Goal: Task Accomplishment & Management: Manage account settings

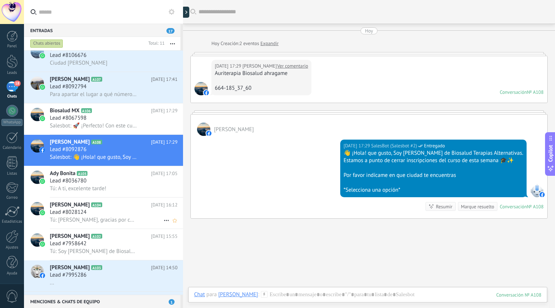
scroll to position [573, 0]
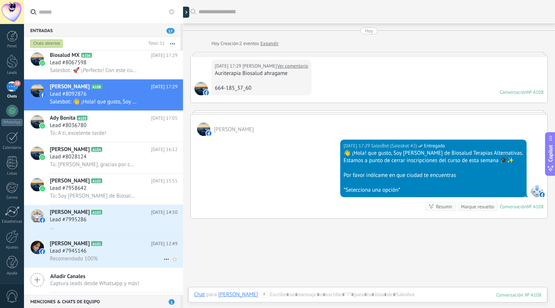
drag, startPoint x: 17, startPoint y: 82, endPoint x: 83, endPoint y: 253, distance: 183.5
click at [17, 82] on span "18" at bounding box center [17, 83] width 6 height 6
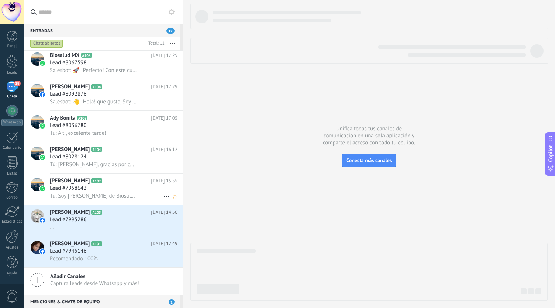
click at [93, 192] on div "Lead #7958642" at bounding box center [114, 188] width 128 height 7
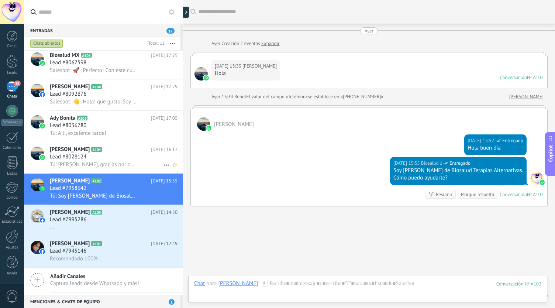
scroll to position [26, 0]
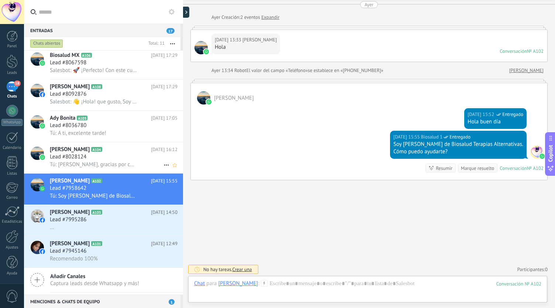
click at [103, 156] on div "Lead #8028124" at bounding box center [114, 156] width 128 height 7
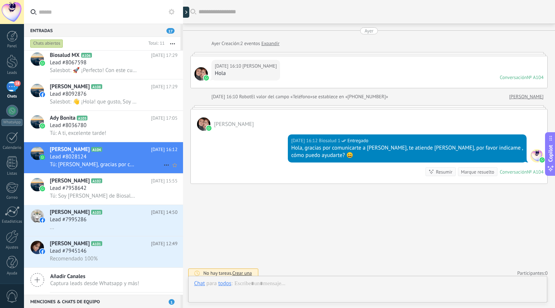
scroll to position [4, 0]
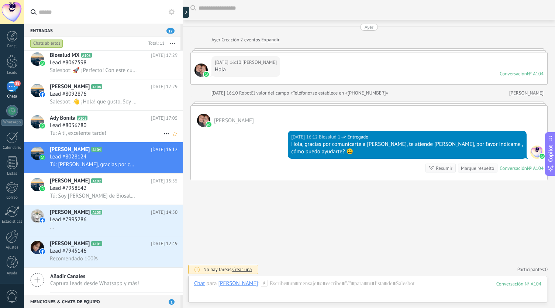
click at [103, 126] on div "Lead #8036780" at bounding box center [114, 125] width 128 height 7
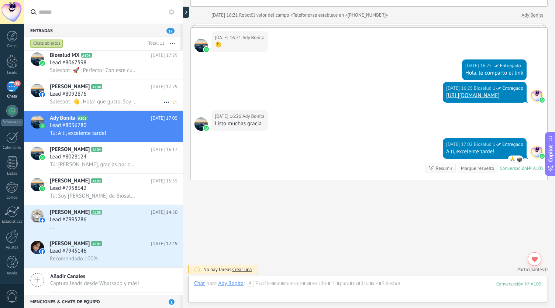
scroll to position [536, 0]
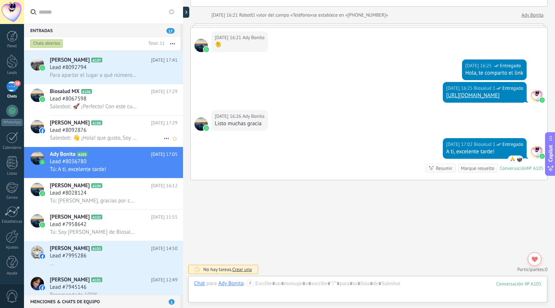
click at [89, 127] on span "[PERSON_NAME]" at bounding box center [70, 122] width 40 height 7
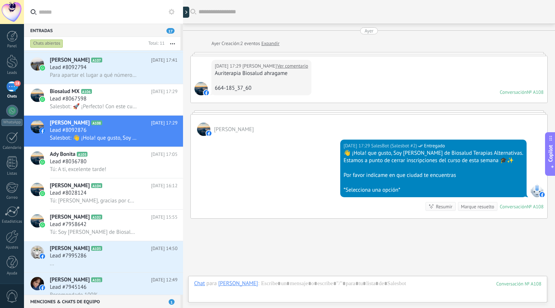
scroll to position [38, 0]
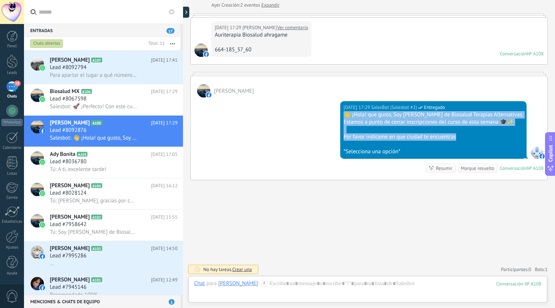
drag, startPoint x: 466, startPoint y: 136, endPoint x: 345, endPoint y: 114, distance: 123.0
click at [345, 114] on div "[DATE] 17:29 SalesBot (Salesbot #2) Entregado 👋 ¡Hola! que gusto, Soy [PERSON_N…" at bounding box center [369, 138] width 357 height 82
copy div "👋 ¡Hola! que gusto, Soy [PERSON_NAME] de Biosalud Terapias Alternativas. Estamo…"
click at [292, 27] on link "Ver comentario" at bounding box center [292, 27] width 31 height 7
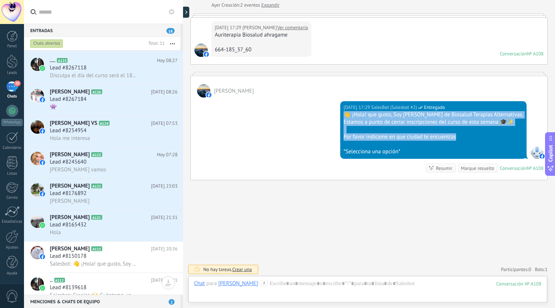
scroll to position [0, 0]
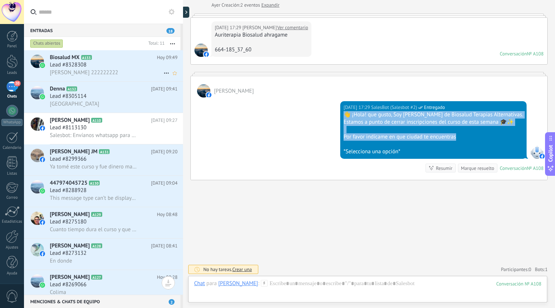
click at [103, 64] on div "Lead #8328308" at bounding box center [114, 64] width 128 height 7
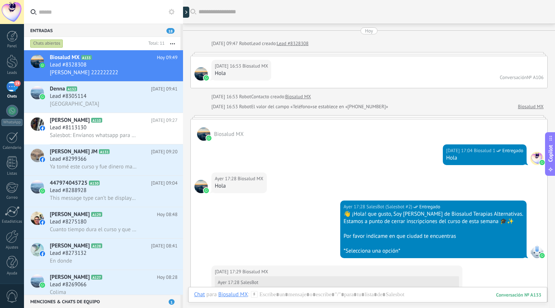
scroll to position [148, 0]
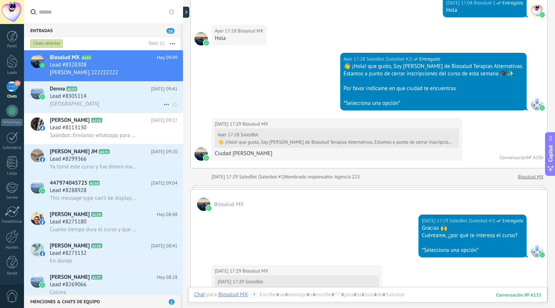
click at [72, 96] on span "Lead #8305114" at bounding box center [68, 96] width 37 height 7
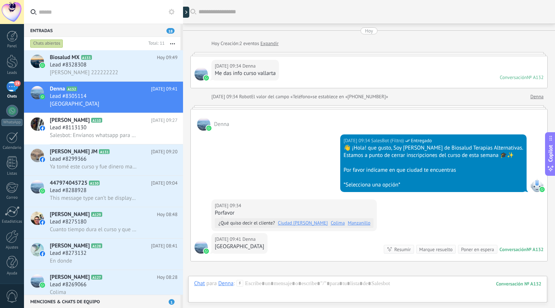
scroll to position [81, 0]
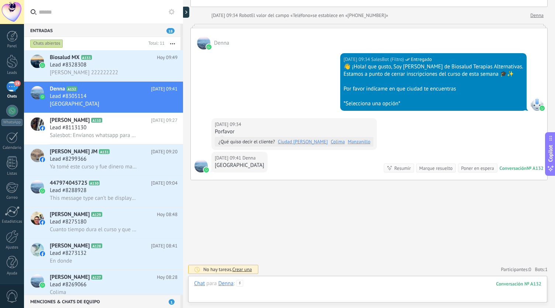
click at [264, 282] on div at bounding box center [367, 291] width 347 height 22
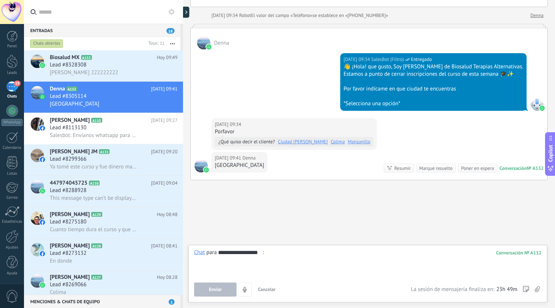
type input "**********"
click at [272, 252] on div at bounding box center [368, 263] width 348 height 28
click at [253, 259] on div "**********" at bounding box center [368, 263] width 348 height 28
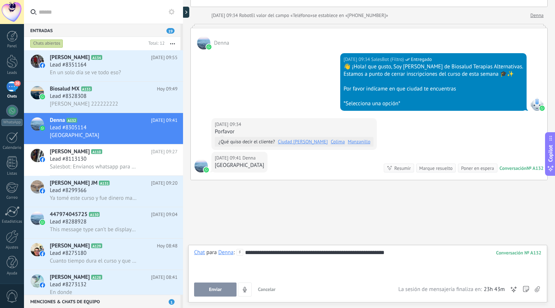
click at [257, 250] on div "**********" at bounding box center [368, 263] width 348 height 28
click at [254, 268] on div "**********" at bounding box center [368, 263] width 348 height 28
drag, startPoint x: 254, startPoint y: 268, endPoint x: 452, endPoint y: 265, distance: 198.3
click at [452, 265] on div "**********" at bounding box center [368, 263] width 348 height 28
click at [218, 287] on span "Enviar" at bounding box center [215, 289] width 13 height 5
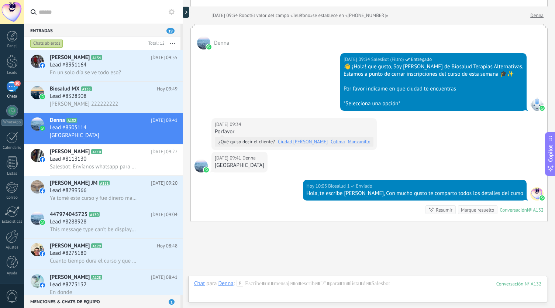
scroll to position [123, 0]
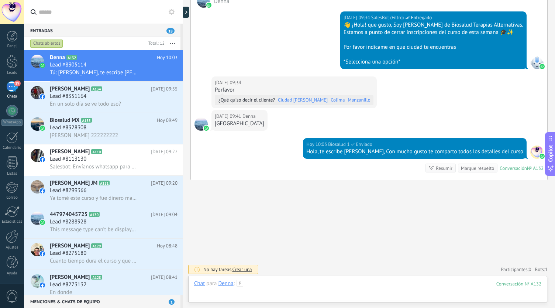
click at [271, 289] on div at bounding box center [367, 291] width 347 height 22
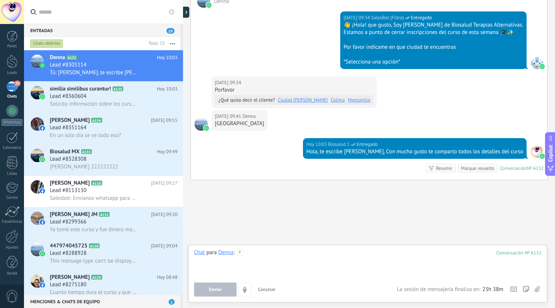
drag, startPoint x: 271, startPoint y: 289, endPoint x: 257, endPoint y: 264, distance: 28.4
click at [257, 264] on div at bounding box center [367, 263] width 347 height 28
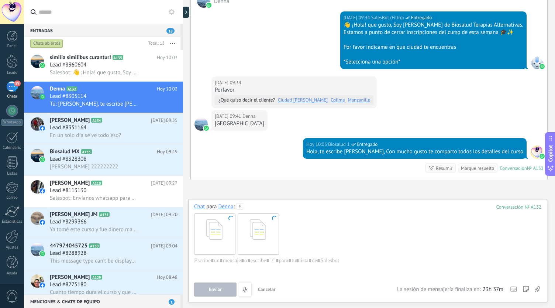
click at [229, 232] on div at bounding box center [214, 233] width 41 height 41
click at [259, 244] on div at bounding box center [258, 233] width 41 height 41
click at [287, 251] on div at bounding box center [367, 233] width 347 height 47
click at [287, 257] on div at bounding box center [367, 271] width 347 height 28
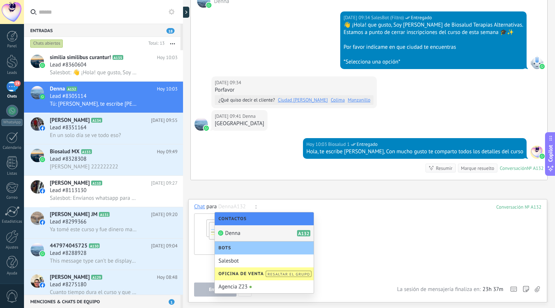
click at [337, 246] on div at bounding box center [367, 233] width 347 height 47
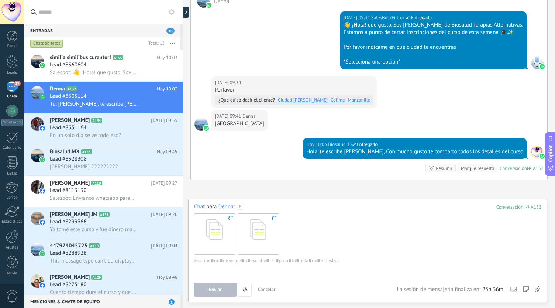
click at [266, 225] on div at bounding box center [258, 233] width 41 height 41
click at [240, 207] on icon at bounding box center [240, 206] width 7 height 7
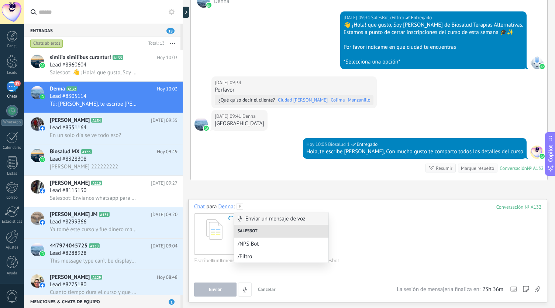
click at [281, 281] on div "Chat para Denna : 132 Enviar Cancelar Rastrear clics en links ? Reducir links l…" at bounding box center [367, 249] width 347 height 93
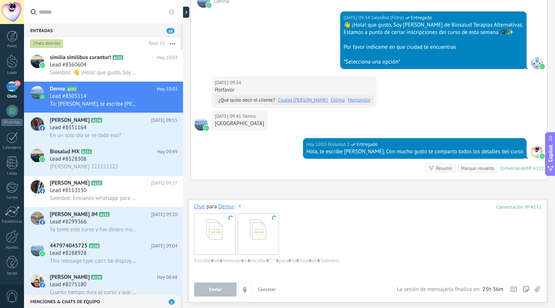
click at [262, 291] on span "Cancelar" at bounding box center [267, 289] width 18 height 6
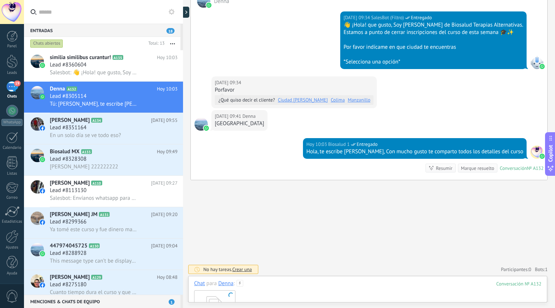
click at [256, 293] on div at bounding box center [367, 310] width 347 height 47
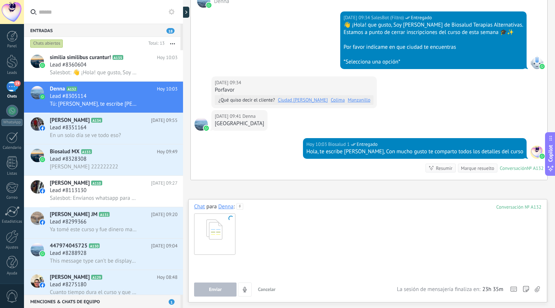
click at [211, 263] on div at bounding box center [367, 271] width 347 height 28
paste div
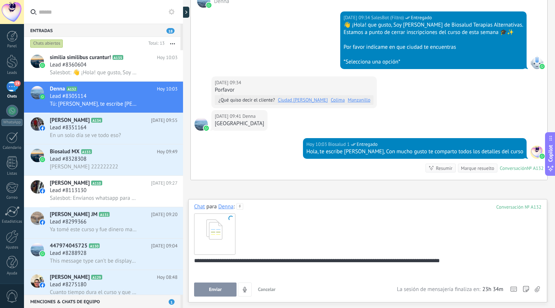
scroll to position [8, 0]
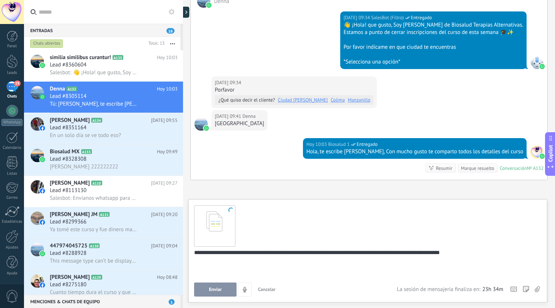
click at [246, 268] on div "**********" at bounding box center [366, 263] width 345 height 28
drag, startPoint x: 246, startPoint y: 268, endPoint x: 498, endPoint y: 251, distance: 252.7
click at [504, 251] on div "**********" at bounding box center [366, 263] width 345 height 28
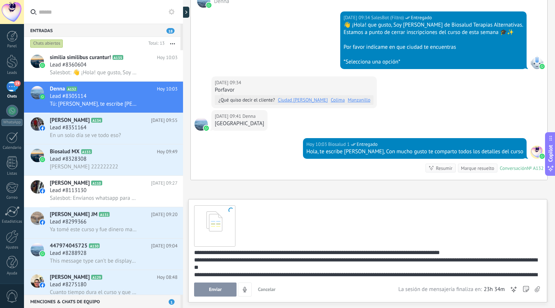
scroll to position [32, 0]
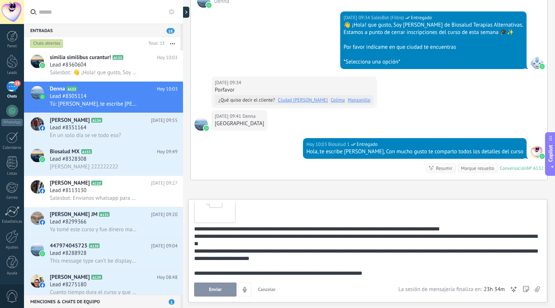
click at [481, 229] on div "**********" at bounding box center [366, 251] width 345 height 52
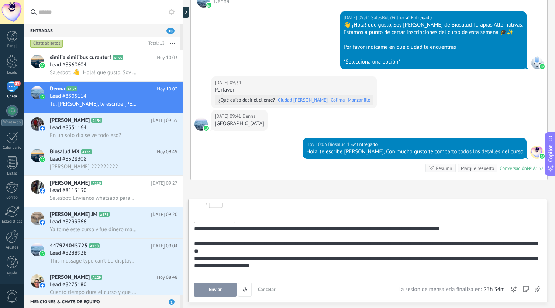
click at [258, 249] on div "**********" at bounding box center [366, 254] width 345 height 59
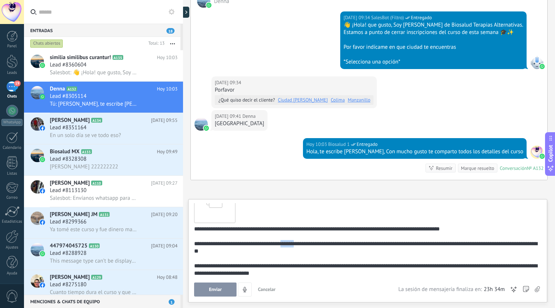
drag, startPoint x: 306, startPoint y: 242, endPoint x: 289, endPoint y: 241, distance: 17.0
click at [289, 241] on div "**********" at bounding box center [366, 258] width 345 height 66
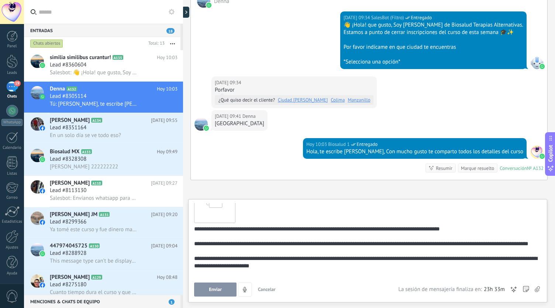
scroll to position [47, 0]
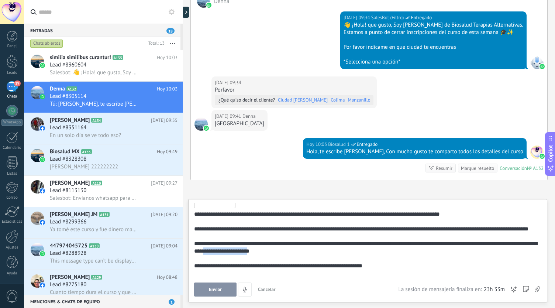
drag, startPoint x: 276, startPoint y: 259, endPoint x: 230, endPoint y: 259, distance: 46.2
click at [229, 255] on div "**********" at bounding box center [366, 247] width 345 height 15
click at [385, 270] on div "**********" at bounding box center [366, 265] width 345 height 7
click at [222, 290] on button "Enviar" at bounding box center [215, 289] width 42 height 14
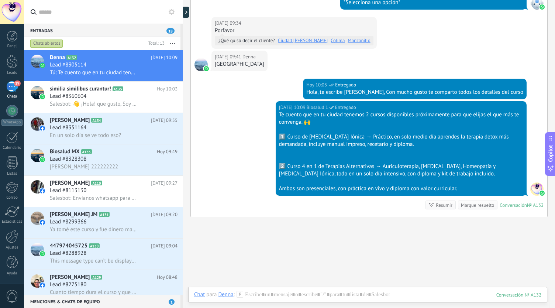
scroll to position [219, 0]
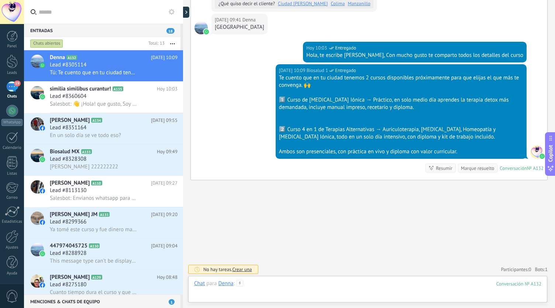
click at [447, 293] on div at bounding box center [367, 291] width 347 height 22
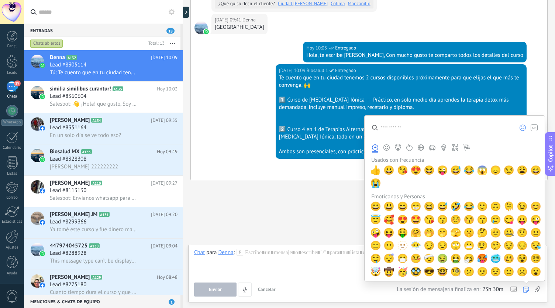
click at [536, 287] on icon at bounding box center [537, 289] width 5 height 6
click at [0, 0] on input "file" at bounding box center [0, 0] width 0 height 0
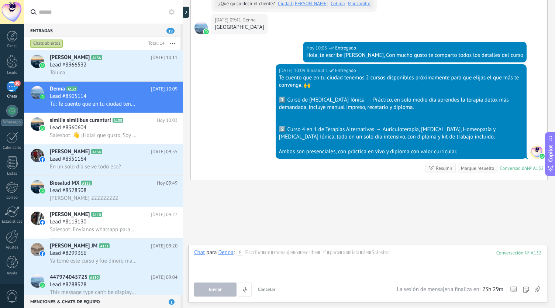
click at [537, 289] on icon at bounding box center [537, 289] width 5 height 6
click at [0, 0] on input "file" at bounding box center [0, 0] width 0 height 0
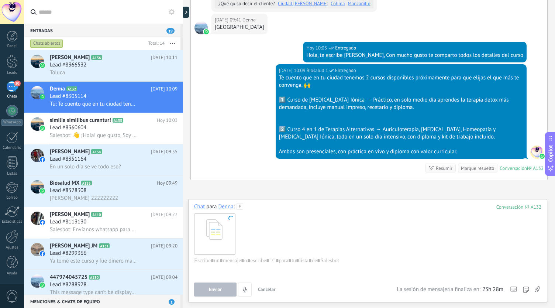
click at [213, 289] on span "Enviar" at bounding box center [215, 289] width 13 height 5
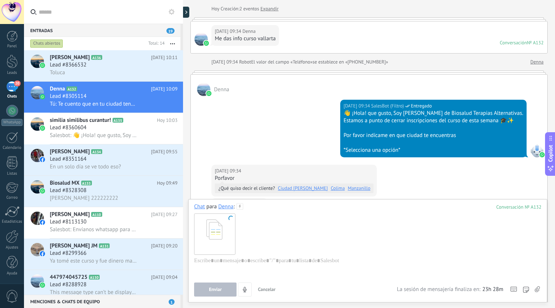
scroll to position [182, 0]
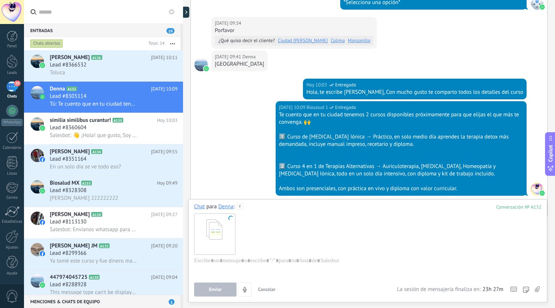
click at [230, 231] on div at bounding box center [214, 233] width 41 height 41
click at [230, 220] on span at bounding box center [231, 218] width 6 height 6
click at [249, 244] on div at bounding box center [367, 233] width 347 height 47
click at [239, 265] on div at bounding box center [367, 271] width 347 height 28
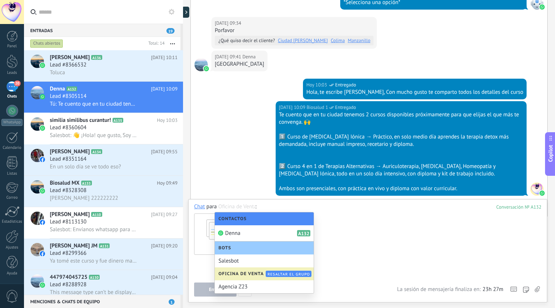
click at [390, 258] on div at bounding box center [366, 271] width 345 height 28
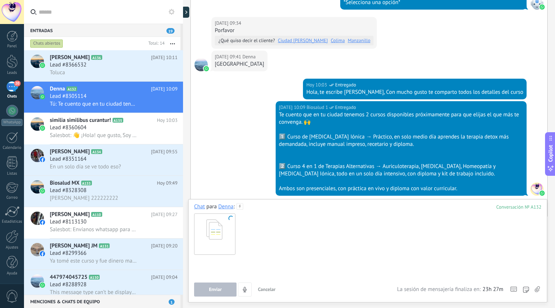
drag, startPoint x: 390, startPoint y: 258, endPoint x: 314, endPoint y: 259, distance: 75.7
click at [390, 258] on div at bounding box center [366, 271] width 345 height 28
click at [232, 219] on span at bounding box center [231, 218] width 6 height 6
drag, startPoint x: 243, startPoint y: 251, endPoint x: 242, endPoint y: 255, distance: 4.0
click at [244, 251] on div at bounding box center [367, 233] width 347 height 47
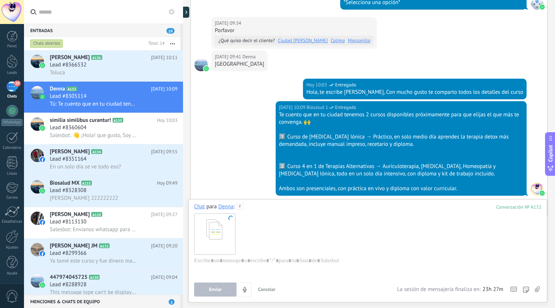
click at [274, 288] on span "Cancelar" at bounding box center [267, 289] width 18 height 6
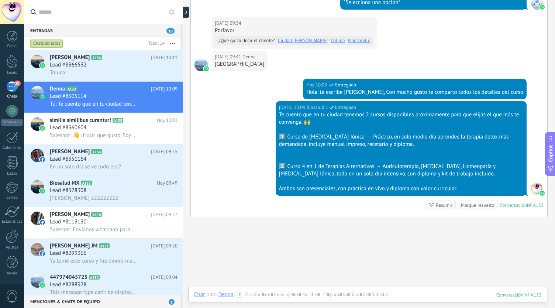
scroll to position [219, 0]
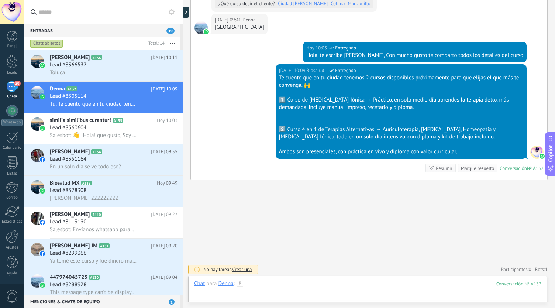
click at [294, 292] on div at bounding box center [367, 291] width 347 height 22
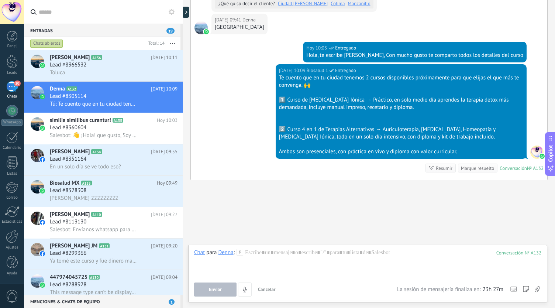
click at [539, 289] on use at bounding box center [537, 289] width 5 height 6
click at [0, 0] on input "file" at bounding box center [0, 0] width 0 height 0
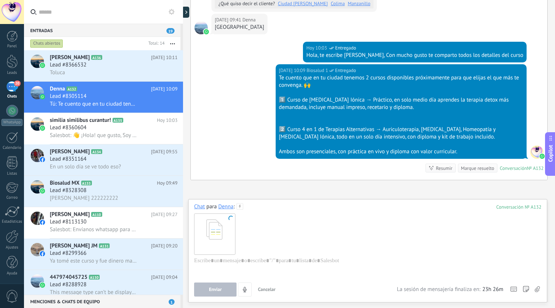
click at [230, 226] on div at bounding box center [214, 233] width 41 height 41
click at [241, 206] on icon at bounding box center [240, 206] width 7 height 7
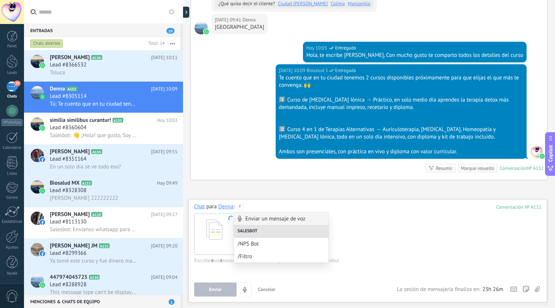
click at [240, 206] on icon at bounding box center [240, 206] width 7 height 7
click at [466, 232] on div at bounding box center [367, 233] width 347 height 47
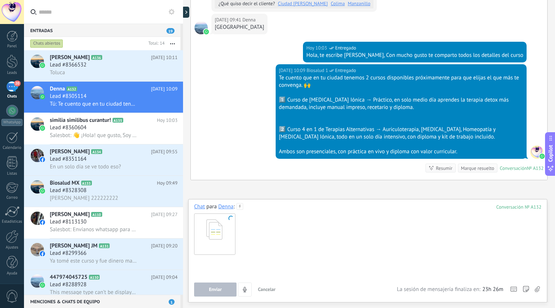
click at [285, 265] on div at bounding box center [367, 271] width 347 height 28
drag, startPoint x: 262, startPoint y: 251, endPoint x: 212, endPoint y: 213, distance: 63.0
click at [212, 213] on div at bounding box center [367, 233] width 347 height 47
click at [208, 264] on div at bounding box center [367, 271] width 347 height 28
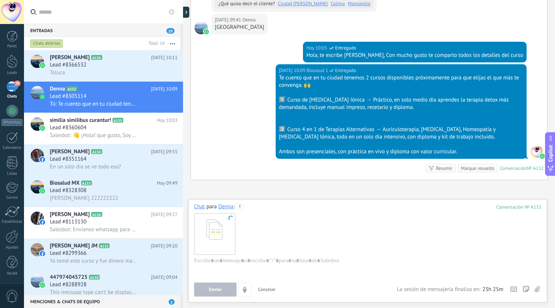
click at [213, 233] on div at bounding box center [214, 233] width 41 height 41
click at [270, 285] on button "Cancelar" at bounding box center [267, 289] width 24 height 14
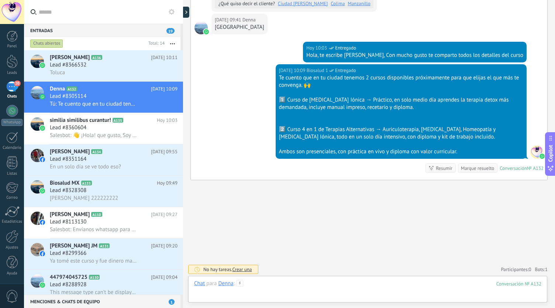
click at [303, 294] on div at bounding box center [367, 291] width 347 height 22
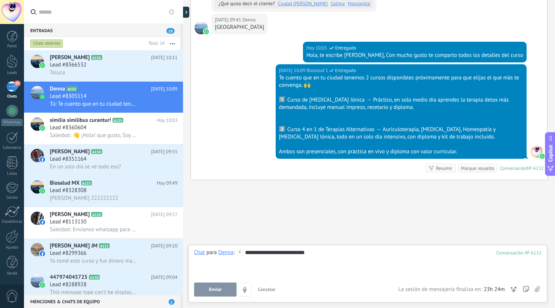
click at [207, 288] on button "Enviar" at bounding box center [215, 289] width 42 height 14
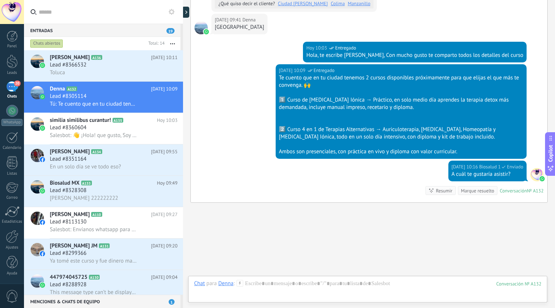
scroll to position [242, 0]
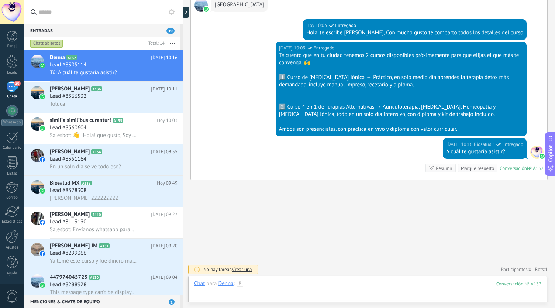
click at [335, 286] on div at bounding box center [367, 291] width 347 height 22
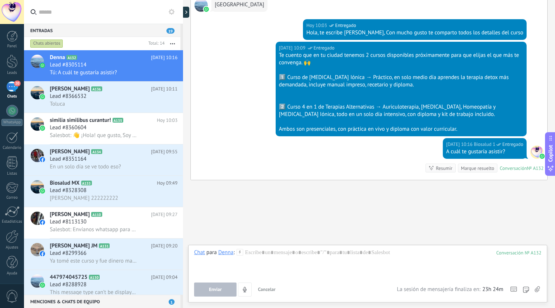
click at [536, 289] on use at bounding box center [537, 289] width 5 height 6
click at [0, 0] on input "file" at bounding box center [0, 0] width 0 height 0
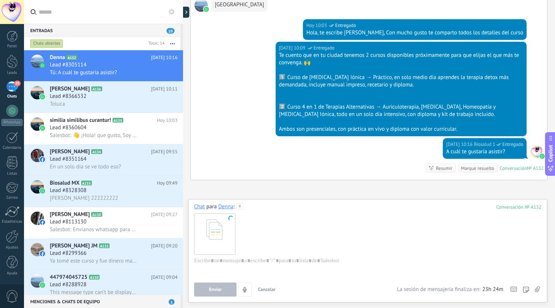
click at [220, 294] on button "Enviar" at bounding box center [215, 289] width 42 height 14
click at [81, 97] on span "Lead #8366532" at bounding box center [68, 96] width 37 height 7
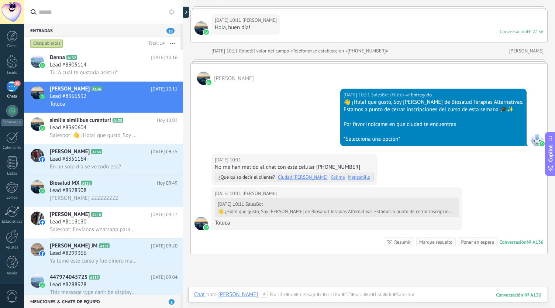
scroll to position [120, 0]
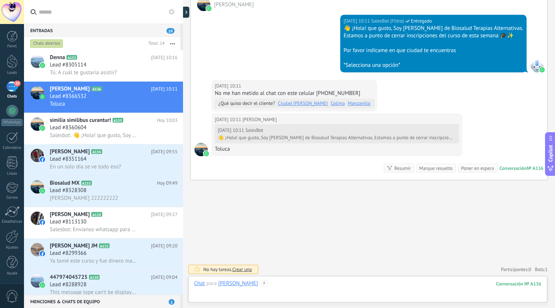
click at [285, 282] on div at bounding box center [367, 291] width 347 height 22
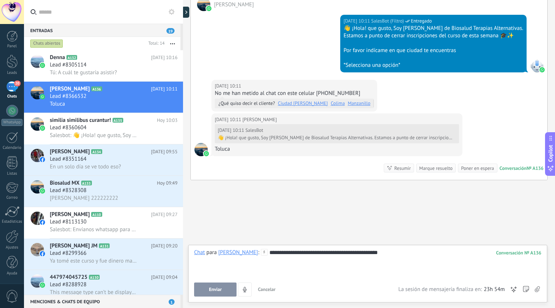
click at [220, 290] on span "Enviar" at bounding box center [215, 289] width 13 height 5
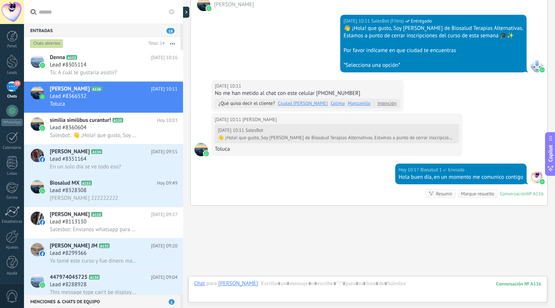
scroll to position [145, 0]
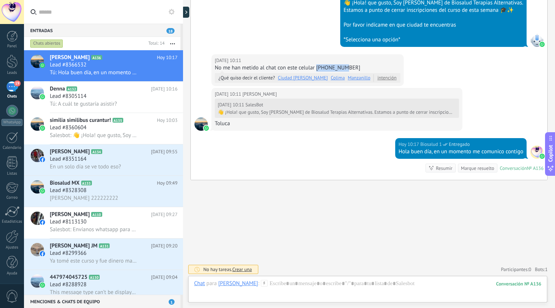
drag, startPoint x: 349, startPoint y: 64, endPoint x: 317, endPoint y: 65, distance: 32.5
click at [317, 65] on div "No me han metido al chat con este celular [PHONE_NUMBER]" at bounding box center [308, 67] width 186 height 7
copy div "5554130345"
click at [101, 98] on div "Lead #8305114" at bounding box center [114, 96] width 128 height 7
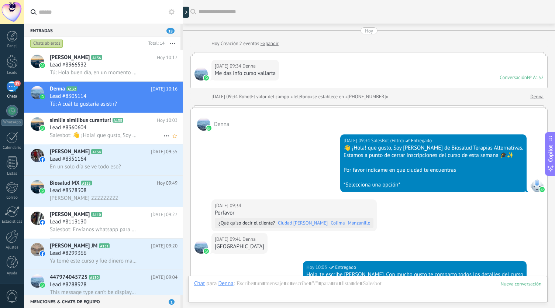
scroll to position [242, 0]
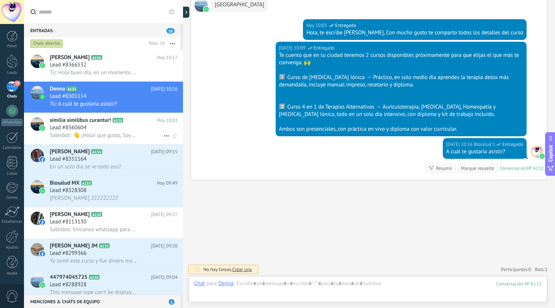
click at [123, 130] on div "Lead #8360604" at bounding box center [114, 127] width 128 height 7
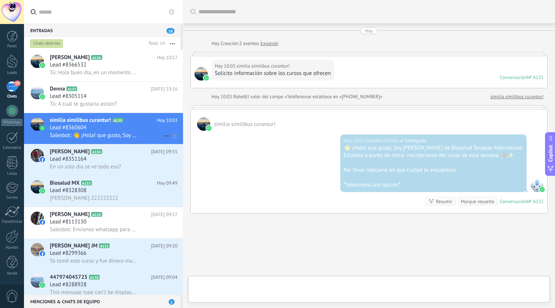
scroll to position [33, 0]
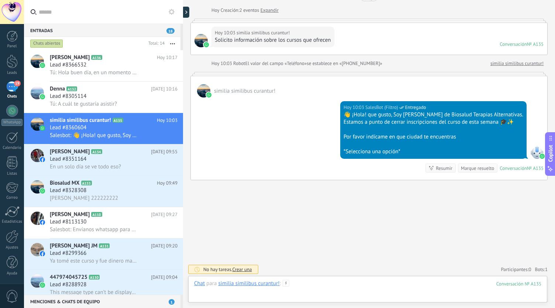
click at [301, 282] on div at bounding box center [367, 291] width 347 height 22
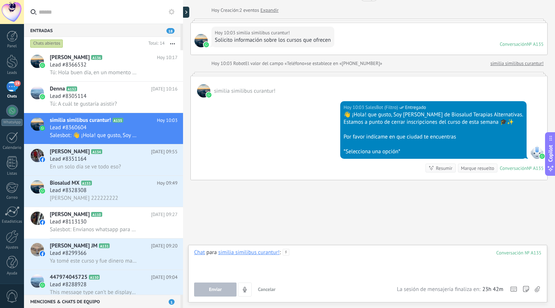
click at [301, 259] on div at bounding box center [367, 263] width 347 height 28
click at [308, 266] on div "**********" at bounding box center [368, 263] width 348 height 28
click at [202, 286] on button "Enviar" at bounding box center [215, 289] width 42 height 14
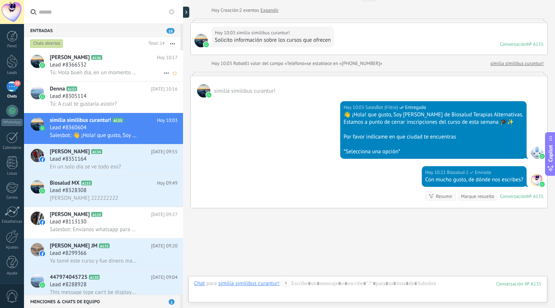
scroll to position [61, 0]
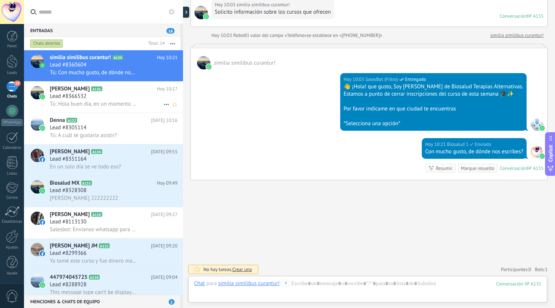
click at [83, 102] on span "Tú: Hola buen día, en un momento me comunico contigo" at bounding box center [93, 103] width 87 height 7
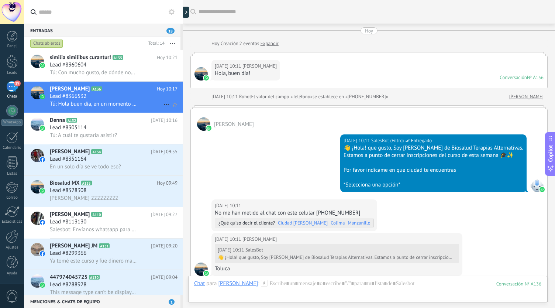
scroll to position [145, 0]
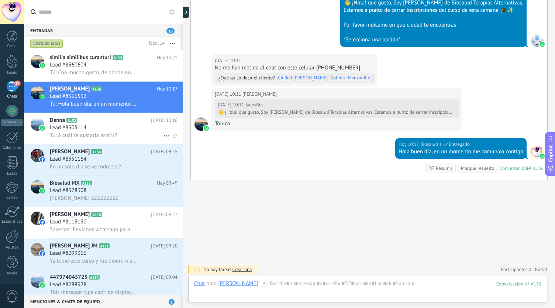
click at [99, 117] on h2 "Denna A132" at bounding box center [100, 120] width 101 height 7
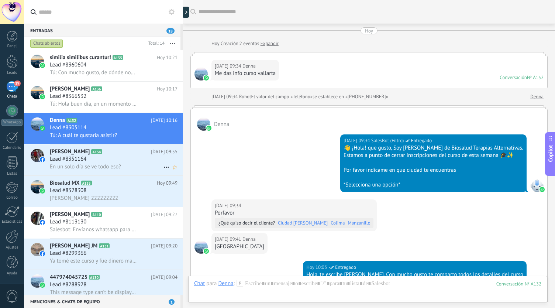
scroll to position [242, 0]
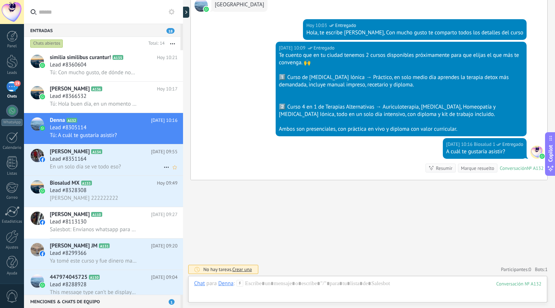
click at [71, 166] on span "En un solo día se ve todo eso?" at bounding box center [85, 166] width 71 height 7
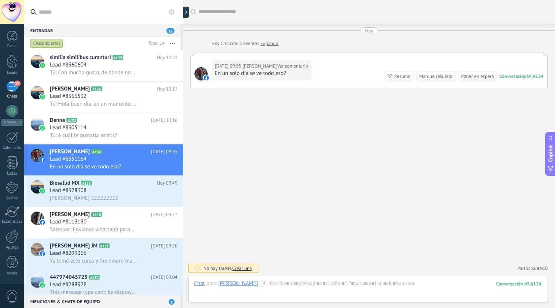
click at [292, 68] on link "Ver comentario" at bounding box center [292, 65] width 31 height 7
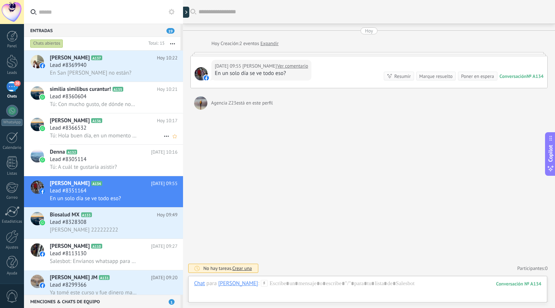
scroll to position [37, 0]
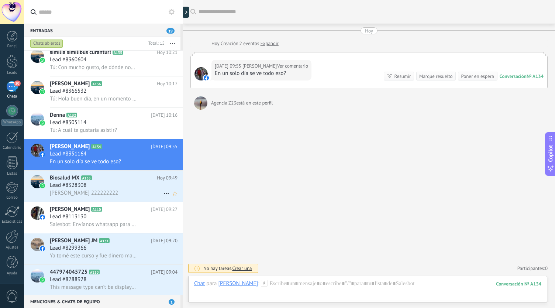
click at [111, 195] on span "[PERSON_NAME] 222222222" at bounding box center [84, 192] width 68 height 7
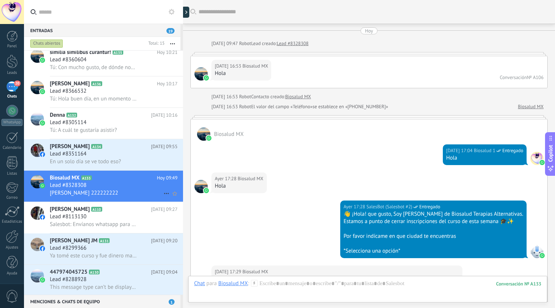
scroll to position [1069, 0]
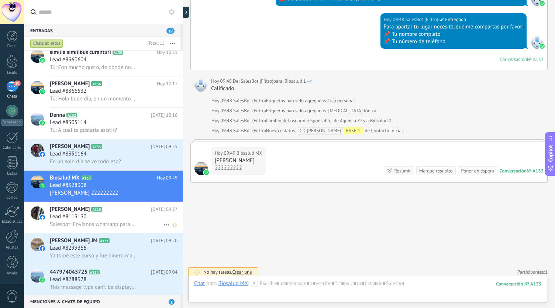
click at [111, 211] on h2 "[PERSON_NAME] A110" at bounding box center [100, 209] width 101 height 7
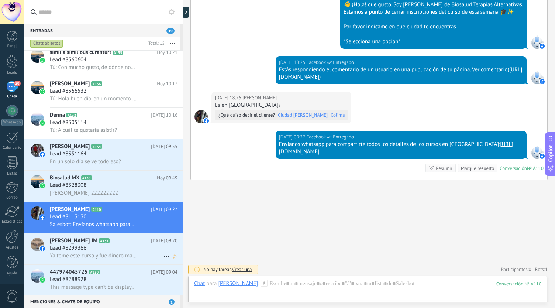
scroll to position [74, 0]
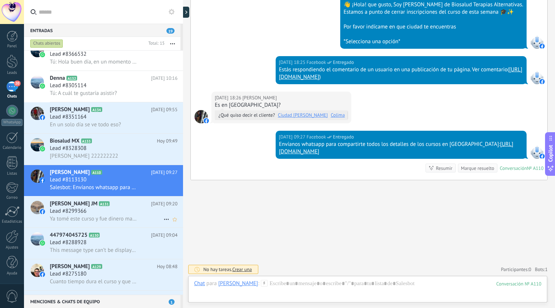
click at [99, 206] on span "A131" at bounding box center [104, 203] width 11 height 5
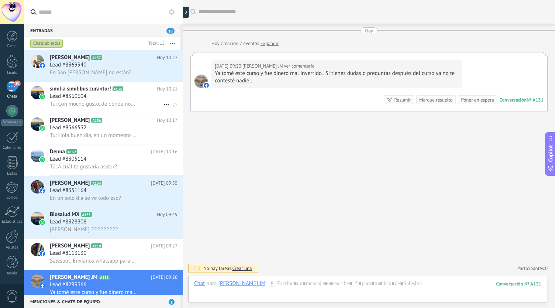
click at [84, 87] on span "similia similibus curantur!" at bounding box center [80, 88] width 61 height 7
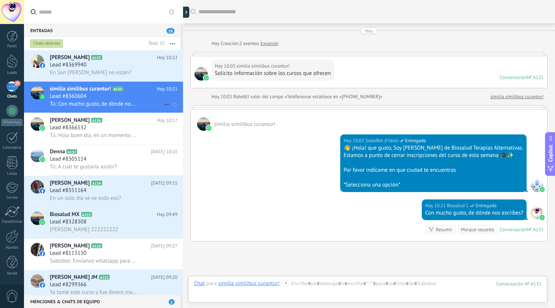
scroll to position [61, 0]
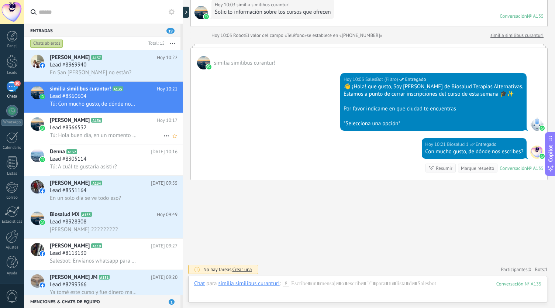
click at [102, 133] on div "Tú: Hola buen día, en un momento me comunico contigo" at bounding box center [114, 135] width 128 height 8
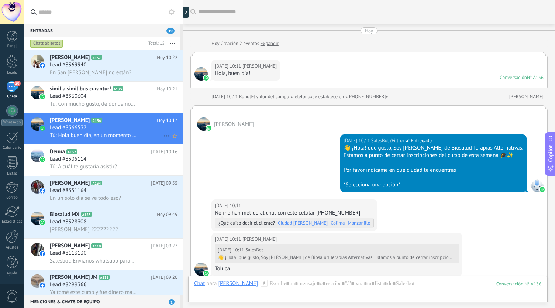
scroll to position [145, 0]
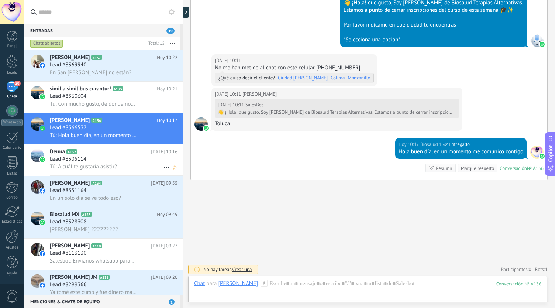
click at [79, 159] on span "Lead #8305114" at bounding box center [68, 158] width 37 height 7
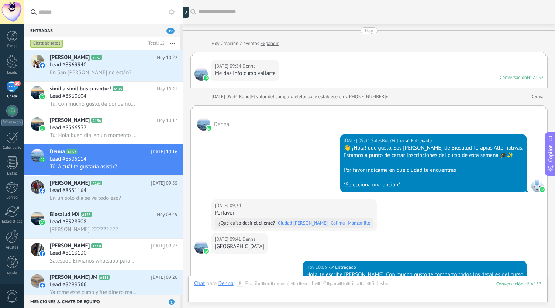
scroll to position [242, 0]
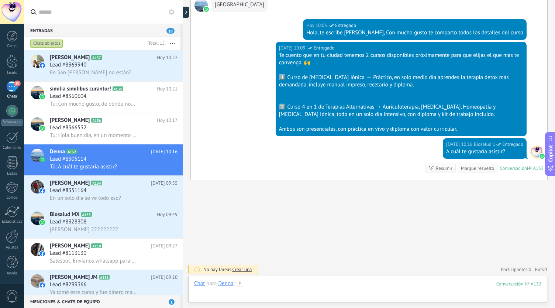
click at [309, 292] on div at bounding box center [367, 291] width 347 height 22
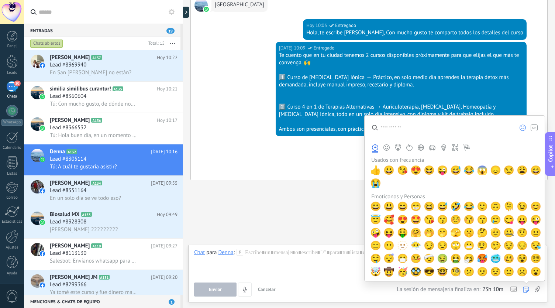
click at [535, 292] on icon at bounding box center [537, 289] width 5 height 6
click at [0, 0] on input "file" at bounding box center [0, 0] width 0 height 0
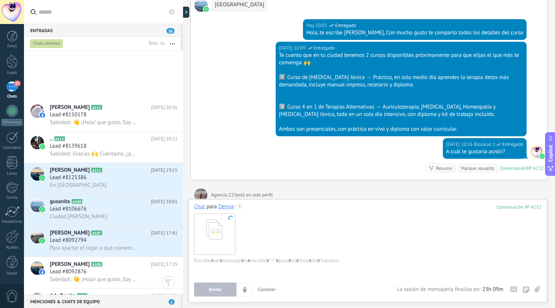
scroll to position [732, 0]
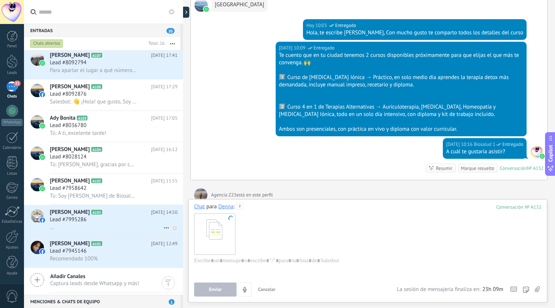
click at [71, 227] on div "..." at bounding box center [114, 227] width 128 height 8
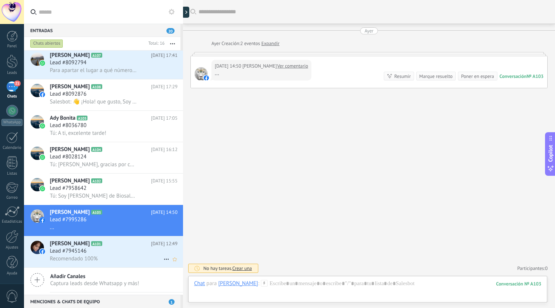
click at [68, 247] on span "[PERSON_NAME]" at bounding box center [70, 243] width 40 height 7
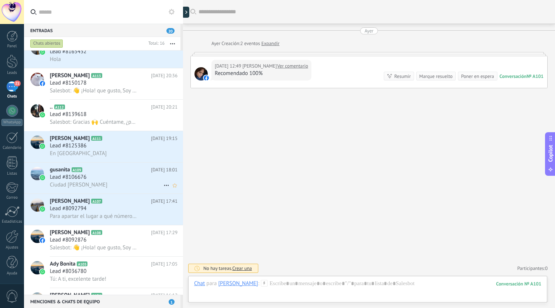
scroll to position [473, 0]
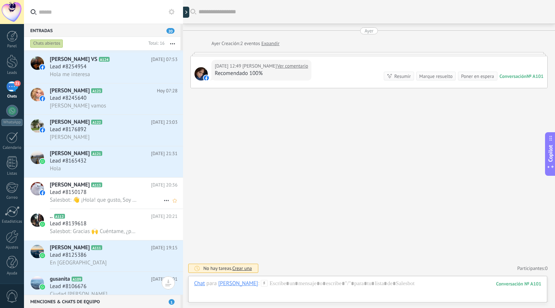
click at [62, 186] on span "[PERSON_NAME]" at bounding box center [70, 184] width 40 height 7
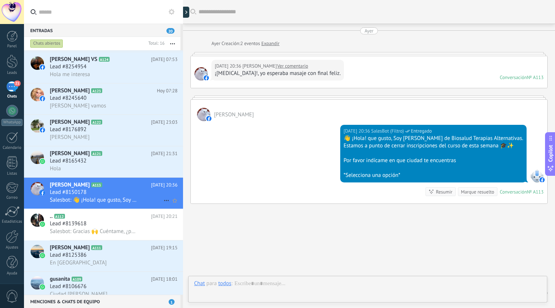
scroll to position [24, 0]
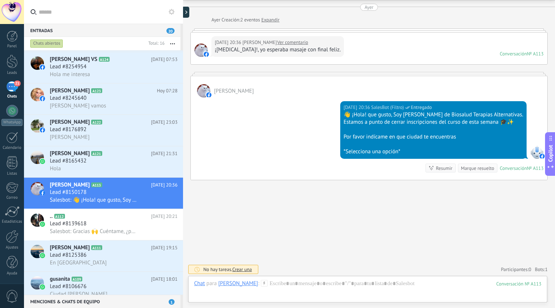
click at [305, 40] on link "Ver comentario" at bounding box center [292, 42] width 31 height 7
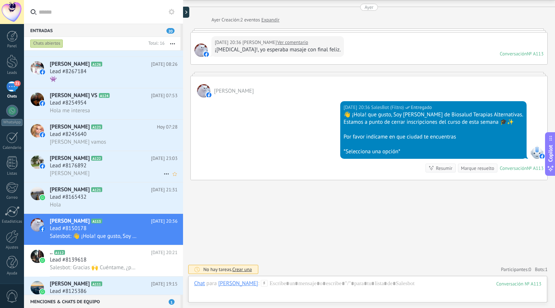
scroll to position [399, 0]
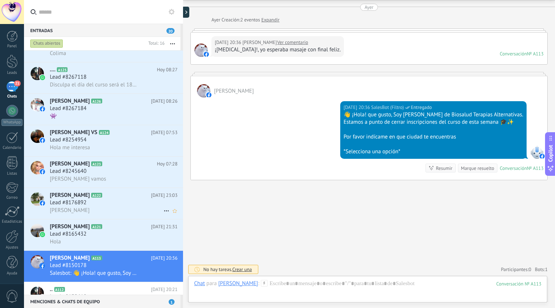
click at [71, 202] on div "[PERSON_NAME] A122 [DATE] 23:03 Lead #8176892 [PERSON_NAME]" at bounding box center [116, 203] width 133 height 31
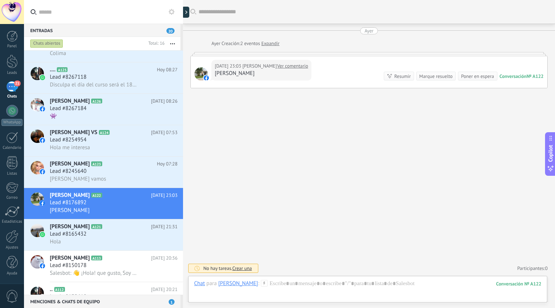
click at [284, 67] on link "Ver comentario" at bounding box center [292, 65] width 31 height 7
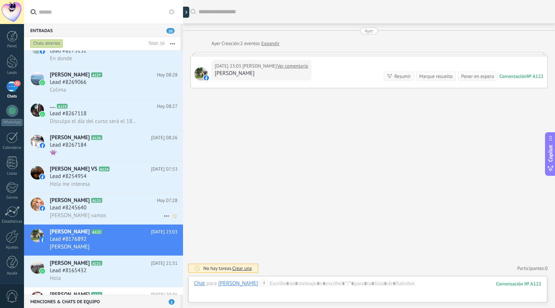
click at [62, 210] on span "Lead #8245640" at bounding box center [68, 207] width 37 height 7
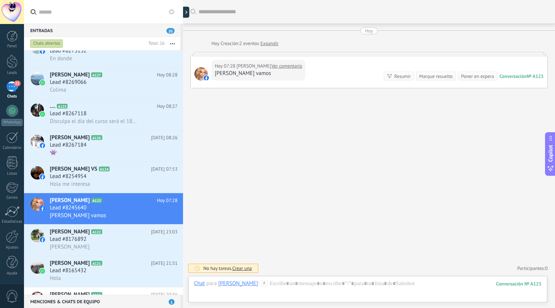
click at [285, 70] on div "[PERSON_NAME] vamos" at bounding box center [259, 73] width 88 height 7
click at [285, 63] on link "Ver comentario" at bounding box center [286, 65] width 31 height 7
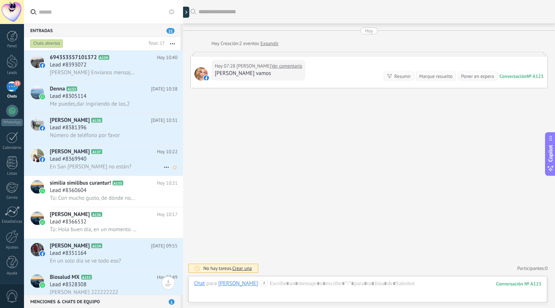
click at [91, 154] on span "A137" at bounding box center [96, 151] width 11 height 5
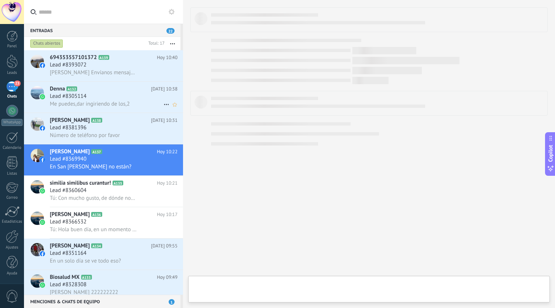
click at [107, 94] on div "Lead #8305114" at bounding box center [114, 96] width 128 height 7
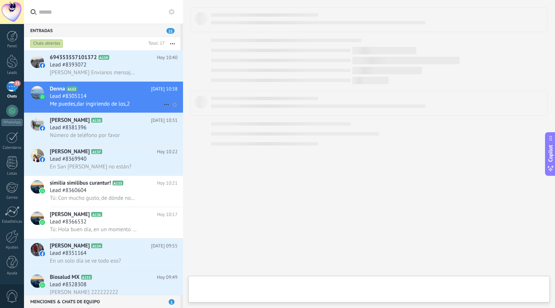
click at [97, 92] on h2 "Denna A132" at bounding box center [100, 88] width 101 height 7
click at [250, 288] on div at bounding box center [369, 289] width 362 height 27
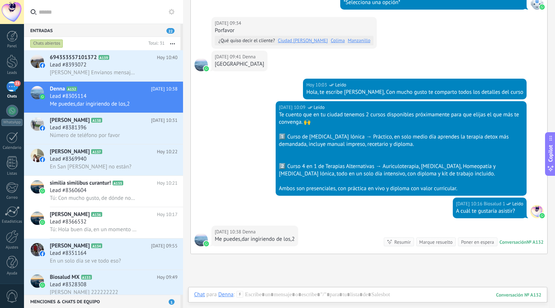
scroll to position [256, 0]
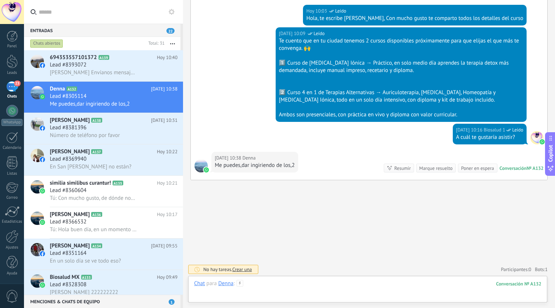
click at [285, 287] on div at bounding box center [367, 291] width 347 height 22
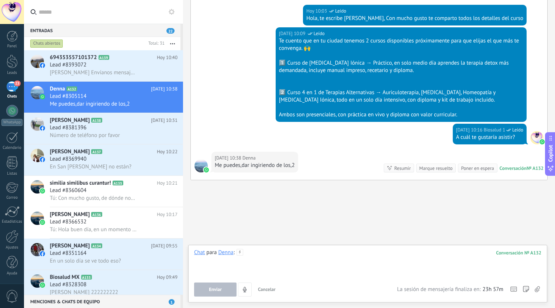
click at [298, 263] on div at bounding box center [367, 263] width 347 height 28
click at [309, 270] on div at bounding box center [367, 263] width 347 height 28
click at [221, 288] on span "Enviar" at bounding box center [215, 289] width 13 height 5
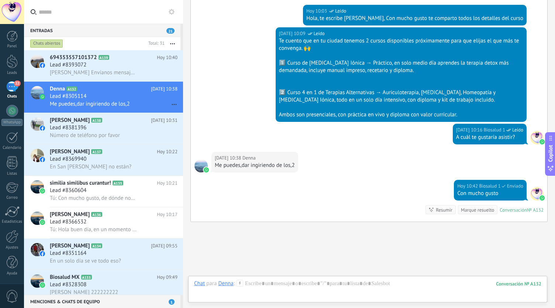
scroll to position [298, 0]
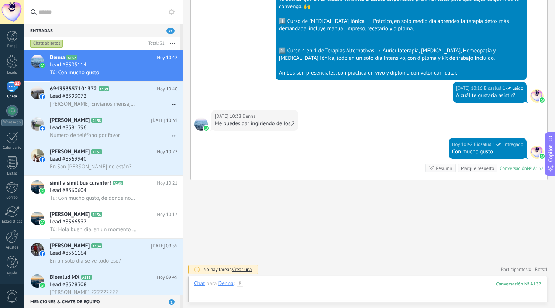
paste div
click at [355, 295] on div at bounding box center [368, 298] width 348 height 7
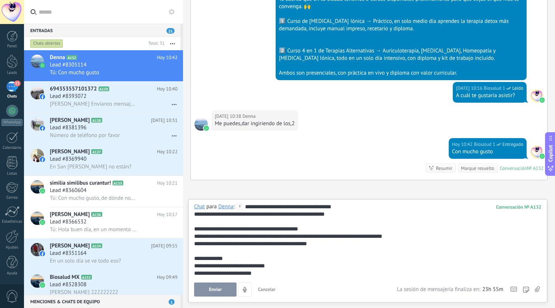
click at [537, 289] on icon at bounding box center [537, 289] width 5 height 6
click at [0, 0] on input "file" at bounding box center [0, 0] width 0 height 0
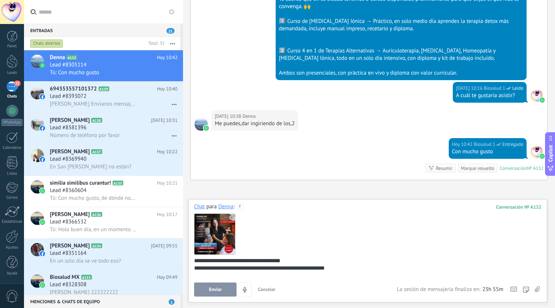
scroll to position [2, 0]
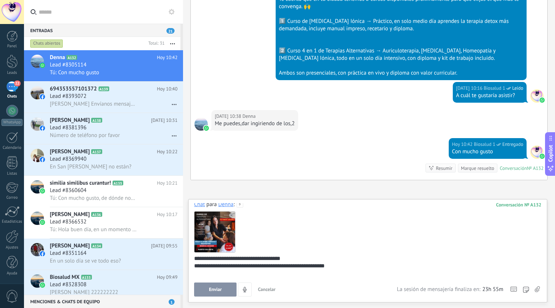
click at [215, 288] on span "Enviar" at bounding box center [215, 289] width 13 height 5
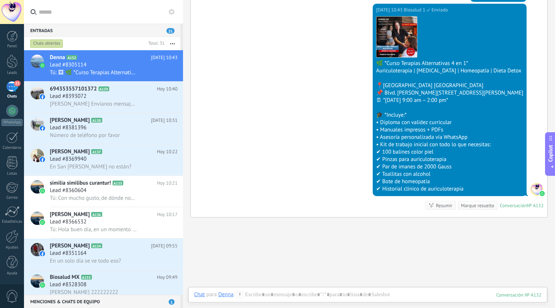
scroll to position [418, 0]
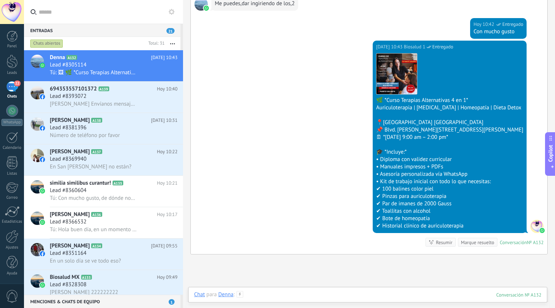
click at [267, 296] on div at bounding box center [367, 302] width 347 height 22
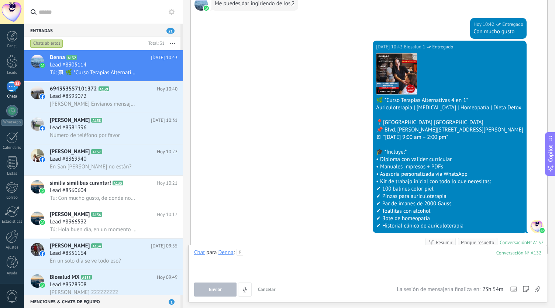
drag, startPoint x: 267, startPoint y: 296, endPoint x: 247, endPoint y: 252, distance: 47.6
click at [247, 252] on div at bounding box center [367, 263] width 347 height 28
paste div
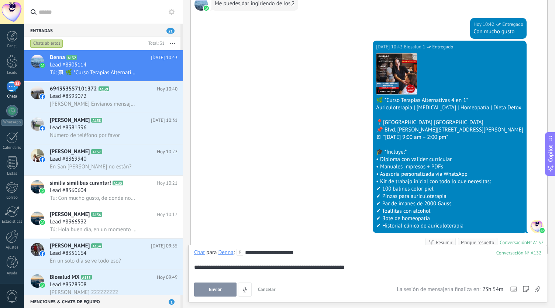
click at [245, 254] on div "**********" at bounding box center [368, 263] width 348 height 28
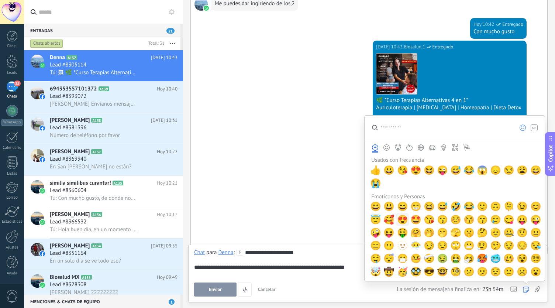
click at [403, 219] on span "😍" at bounding box center [402, 220] width 11 height 10
click at [284, 279] on div "**********" at bounding box center [367, 273] width 347 height 48
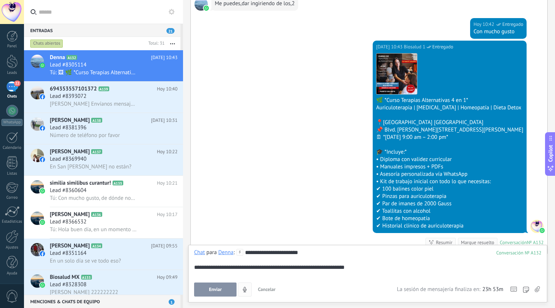
click at [216, 286] on button "Enviar" at bounding box center [215, 289] width 42 height 14
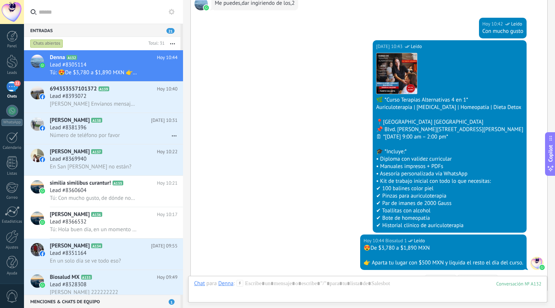
scroll to position [529, 0]
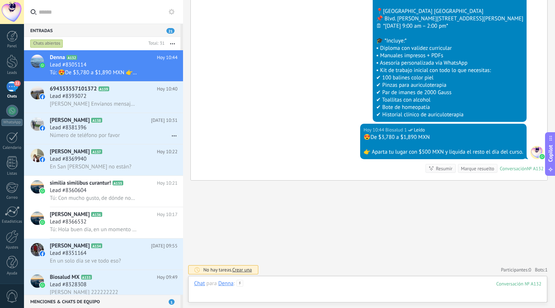
click at [264, 288] on div at bounding box center [367, 291] width 347 height 22
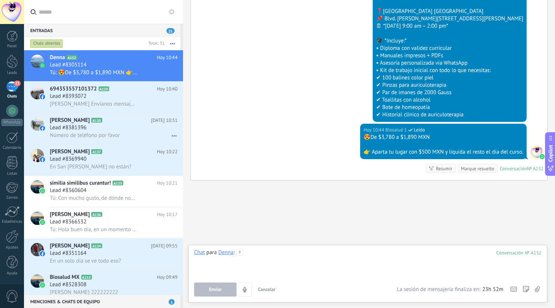
drag, startPoint x: 264, startPoint y: 288, endPoint x: 254, endPoint y: 257, distance: 33.2
click at [254, 257] on div at bounding box center [367, 263] width 347 height 28
paste div
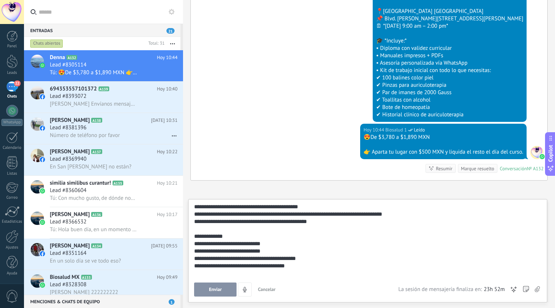
scroll to position [30, 0]
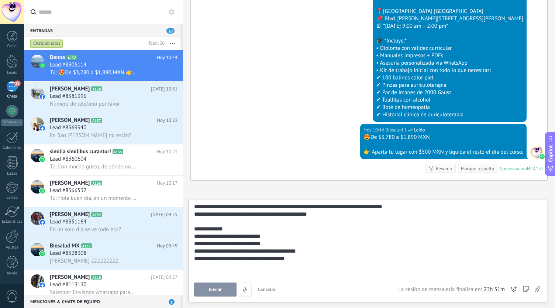
click at [210, 272] on div "**********" at bounding box center [366, 266] width 345 height 22
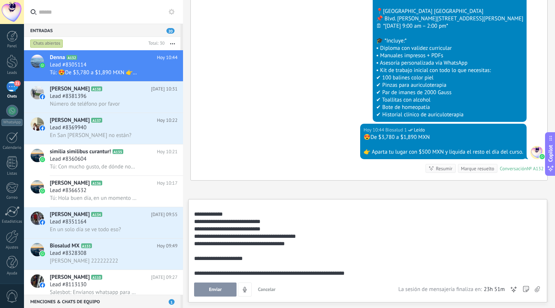
click at [196, 260] on div "**********" at bounding box center [366, 251] width 345 height 22
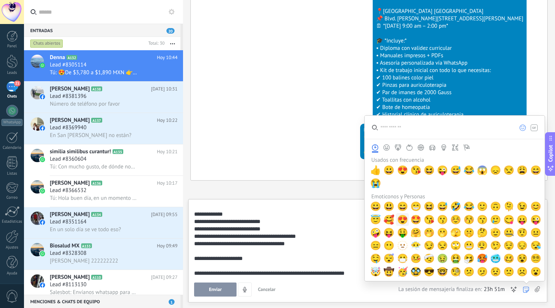
click at [402, 217] on span "😍" at bounding box center [402, 220] width 11 height 10
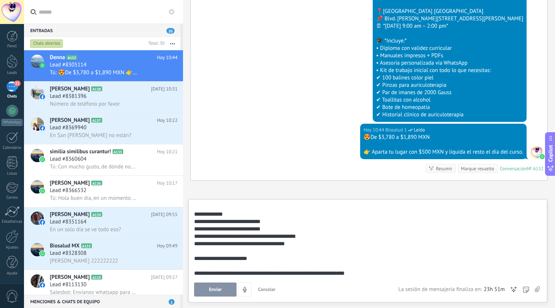
click at [298, 257] on div "**********" at bounding box center [366, 251] width 345 height 22
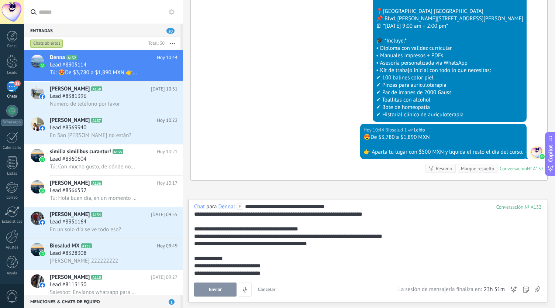
click at [537, 289] on use at bounding box center [537, 289] width 5 height 6
click at [0, 0] on input "file" at bounding box center [0, 0] width 0 height 0
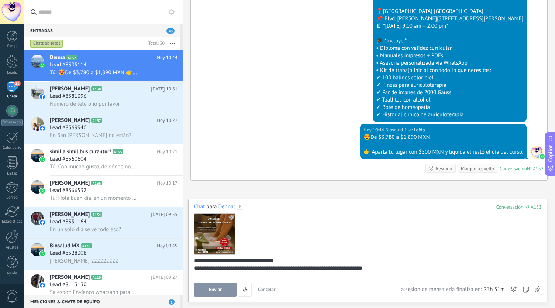
click at [224, 290] on button "Enviar" at bounding box center [215, 289] width 42 height 14
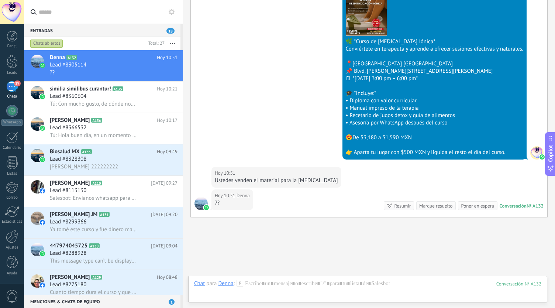
scroll to position [745, 0]
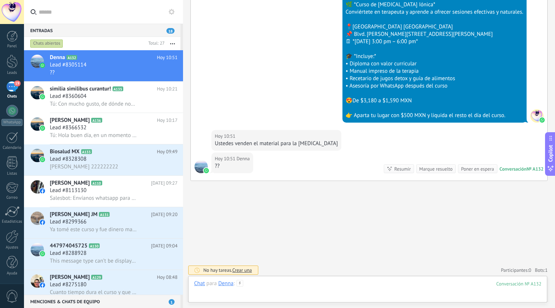
click at [289, 291] on div at bounding box center [367, 291] width 347 height 22
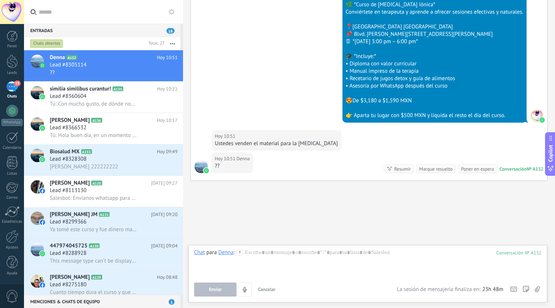
click at [303, 281] on div "Chat para Denna : 132 Enviar Cancelar Rastrear clics en links ? Reducir links l…" at bounding box center [367, 273] width 347 height 48
click at [289, 254] on div at bounding box center [367, 263] width 347 height 28
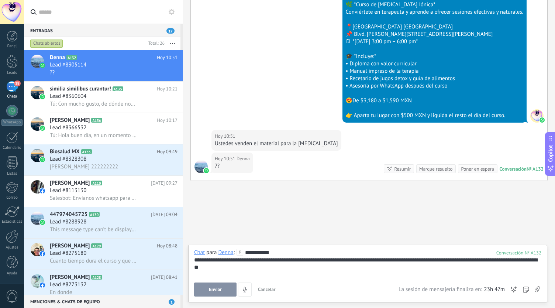
click at [224, 293] on button "Enviar" at bounding box center [215, 289] width 42 height 14
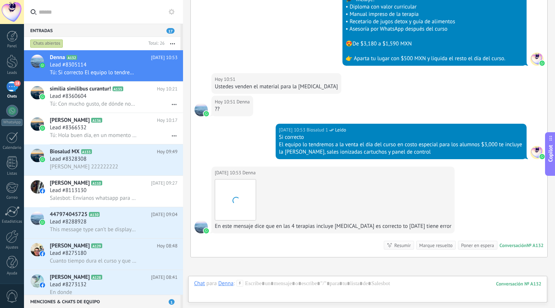
scroll to position [878, 0]
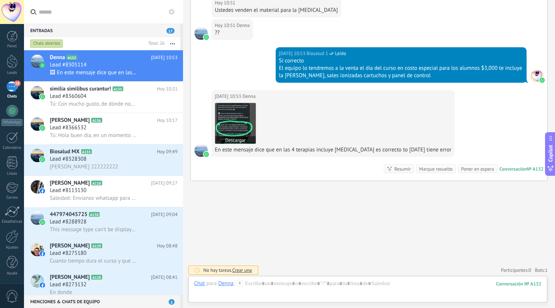
click at [242, 119] on img at bounding box center [235, 123] width 41 height 41
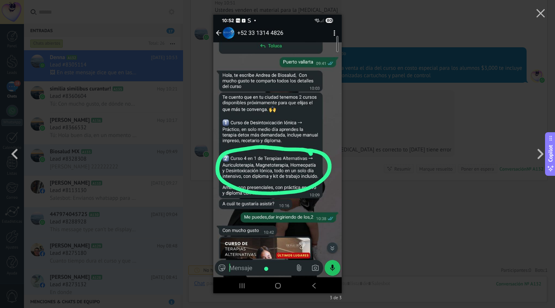
click at [369, 170] on div "3 de 3" at bounding box center [277, 154] width 555 height 308
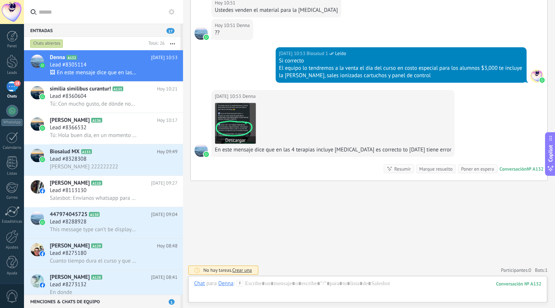
click at [246, 126] on img at bounding box center [235, 123] width 41 height 41
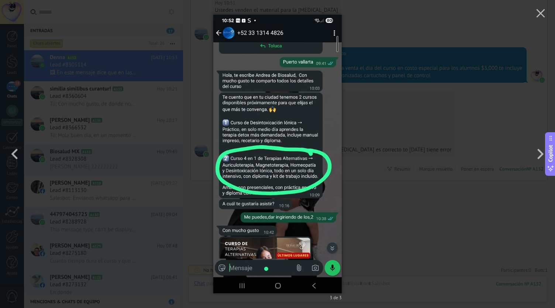
click at [361, 202] on div "3 de 3" at bounding box center [277, 154] width 555 height 308
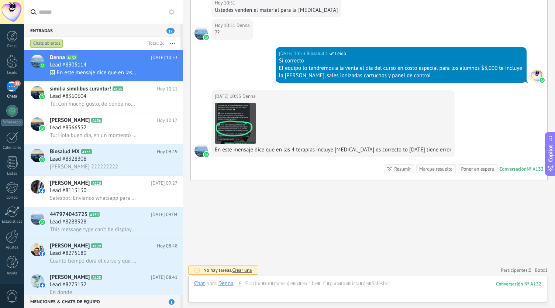
click at [288, 162] on div "Hoy 10:53 Denna Descargar En este mensaje dice que en las 4 terapias incluye de…" at bounding box center [369, 135] width 357 height 90
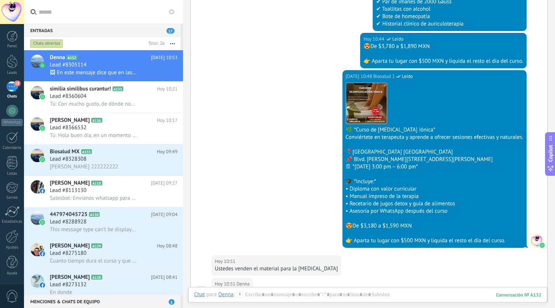
scroll to position [768, 0]
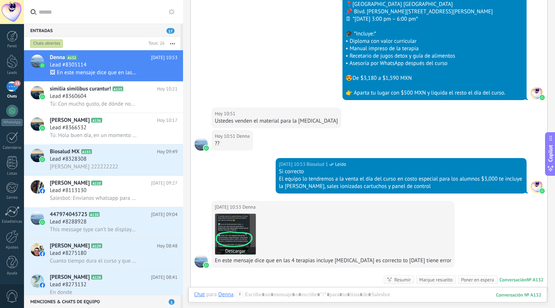
click at [240, 232] on img at bounding box center [235, 234] width 41 height 41
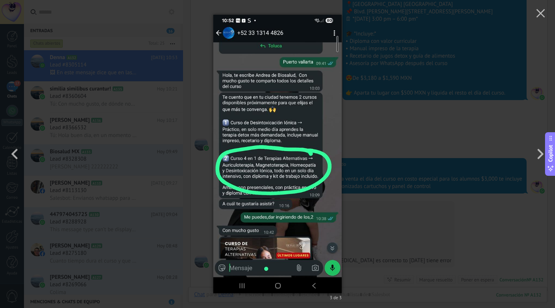
click at [366, 127] on div "3 de 3" at bounding box center [277, 154] width 555 height 308
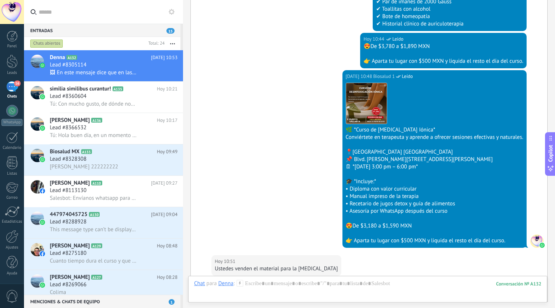
scroll to position [878, 0]
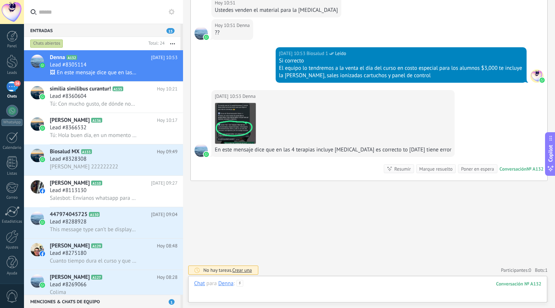
click at [270, 284] on div at bounding box center [367, 291] width 347 height 22
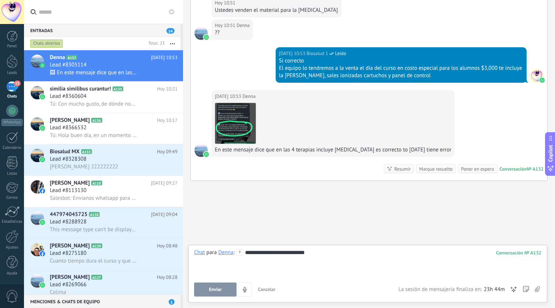
click at [214, 287] on span "Enviar" at bounding box center [215, 289] width 13 height 5
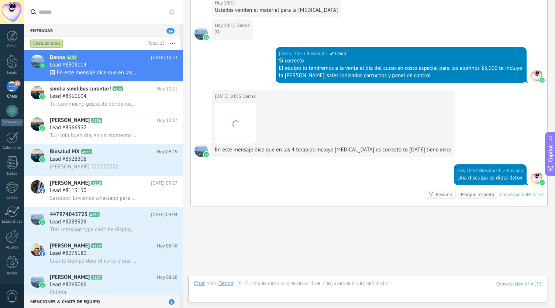
scroll to position [904, 0]
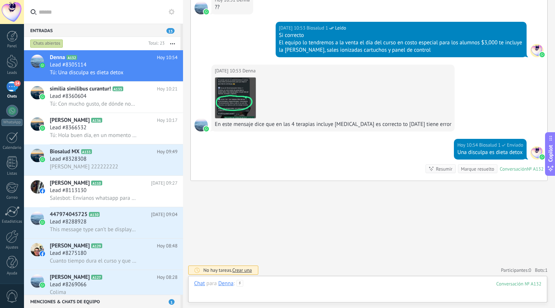
click at [282, 287] on div at bounding box center [367, 291] width 347 height 22
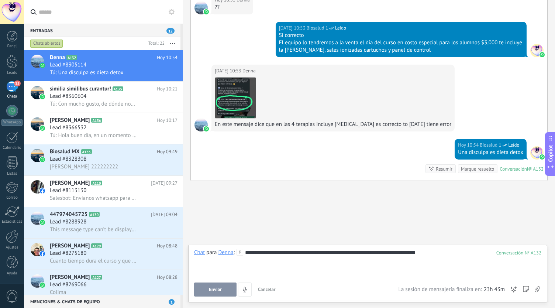
click at [217, 287] on span "Enviar" at bounding box center [215, 289] width 13 height 5
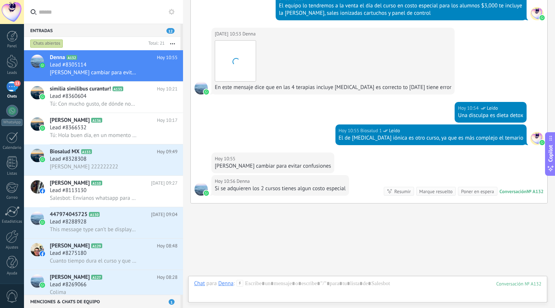
scroll to position [963, 0]
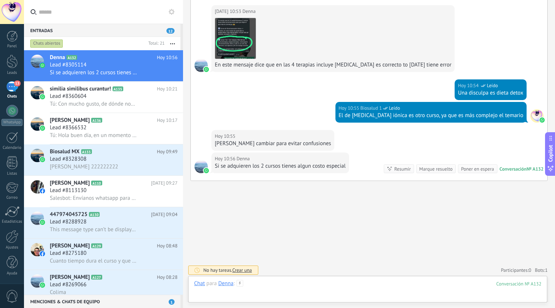
click at [320, 288] on div at bounding box center [367, 291] width 347 height 22
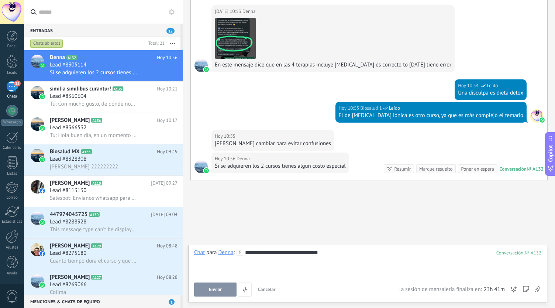
click at [216, 289] on span "Enviar" at bounding box center [215, 289] width 13 height 5
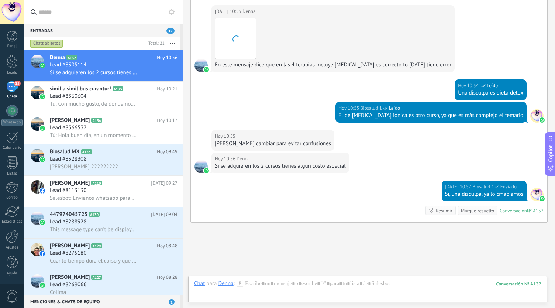
scroll to position [1005, 0]
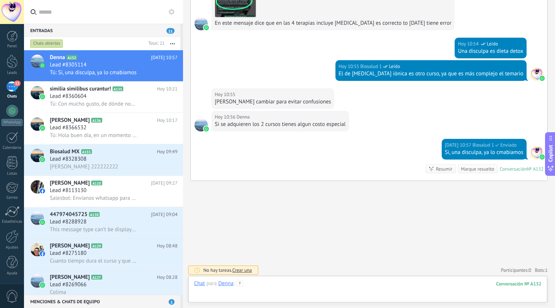
click at [279, 288] on div at bounding box center [367, 291] width 347 height 22
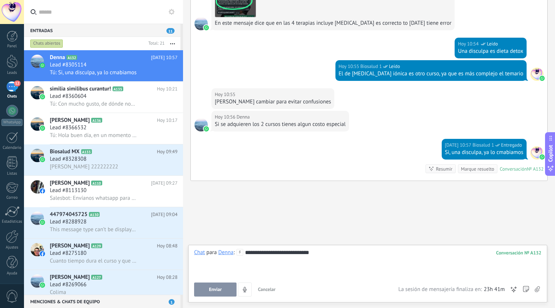
click at [208, 287] on button "Enviar" at bounding box center [215, 289] width 42 height 14
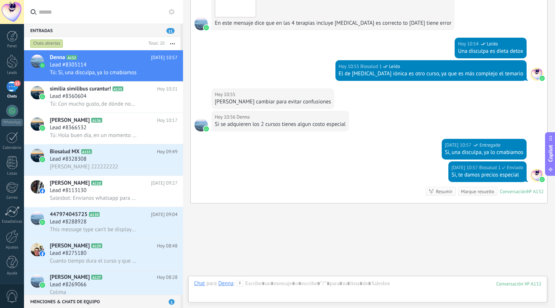
scroll to position [1027, 0]
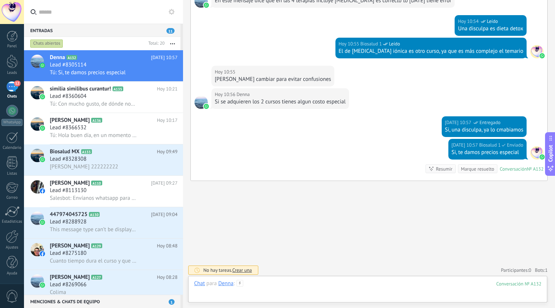
click at [282, 290] on div at bounding box center [367, 291] width 347 height 22
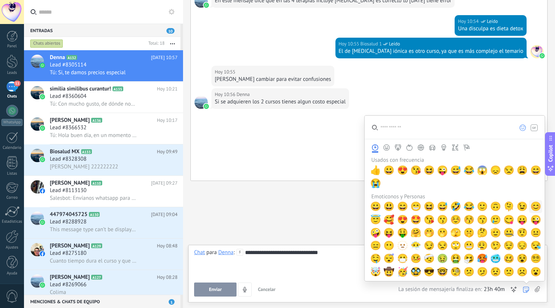
click at [535, 206] on span "😊" at bounding box center [536, 206] width 11 height 10
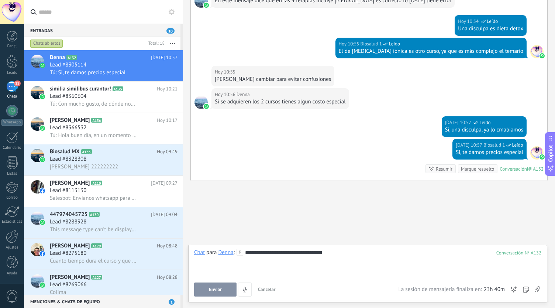
click at [220, 288] on span "Enviar" at bounding box center [215, 289] width 13 height 5
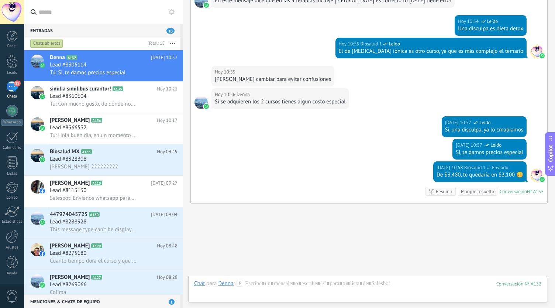
scroll to position [1050, 0]
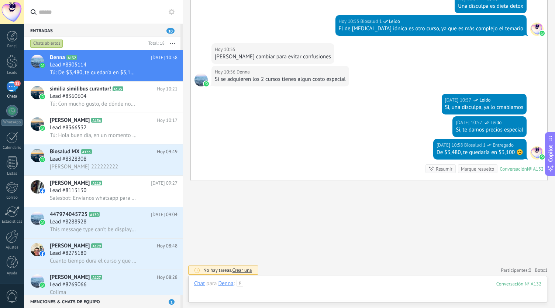
click at [287, 282] on div at bounding box center [367, 291] width 347 height 22
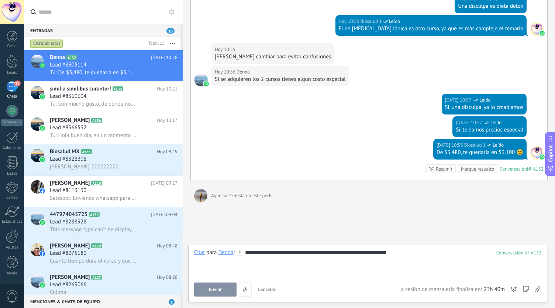
click at [224, 291] on button "Enviar" at bounding box center [215, 289] width 42 height 14
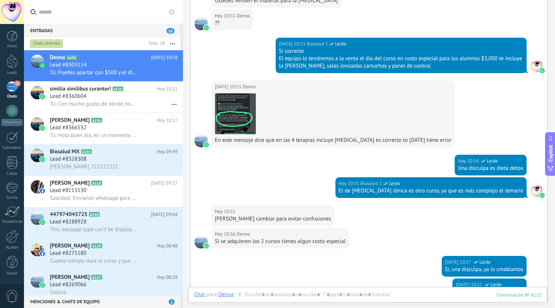
scroll to position [851, 0]
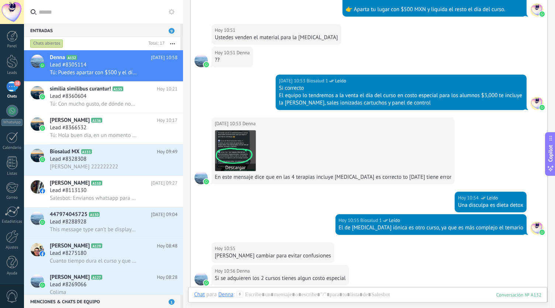
click at [244, 144] on img at bounding box center [235, 150] width 41 height 41
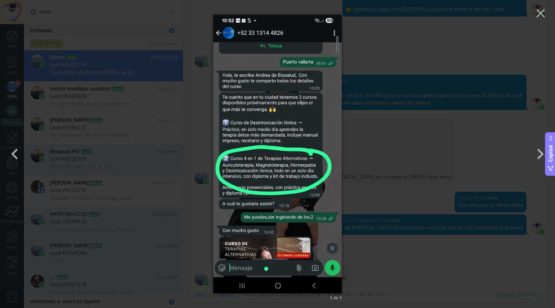
click at [363, 40] on div "3 de 3" at bounding box center [277, 154] width 555 height 308
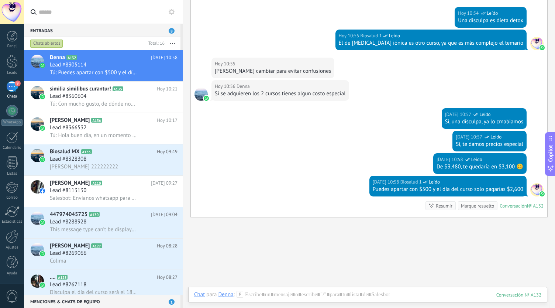
scroll to position [1073, 0]
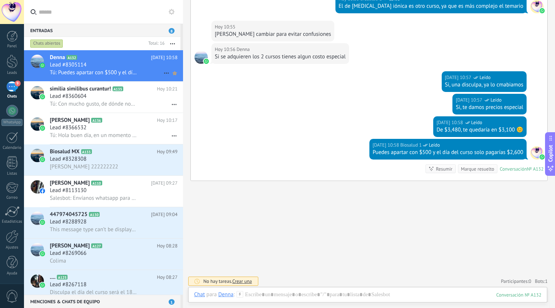
click at [173, 74] on use at bounding box center [175, 73] width 4 height 4
click at [165, 76] on icon at bounding box center [166, 73] width 9 height 9
click at [132, 69] on div at bounding box center [277, 154] width 555 height 308
click at [69, 67] on span "Lead #8305114" at bounding box center [68, 64] width 37 height 7
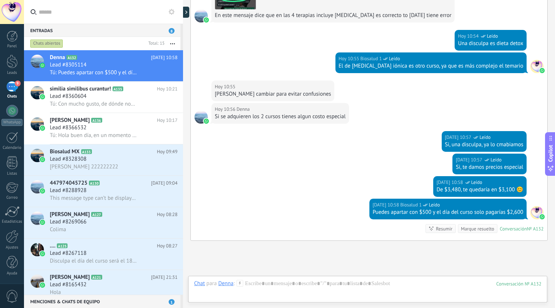
scroll to position [282, 0]
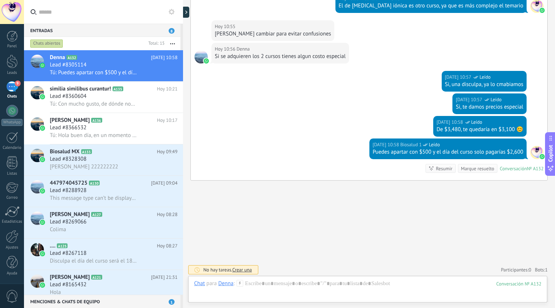
click at [247, 269] on span "Crear una" at bounding box center [242, 270] width 20 height 6
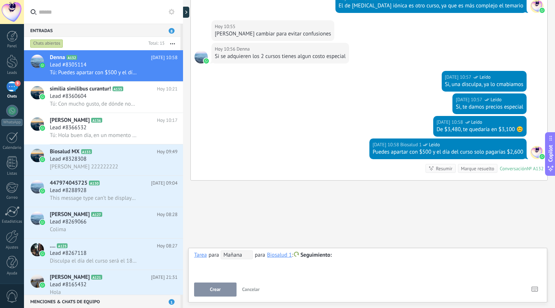
click at [284, 222] on div "Buscar Carga más Hoy Hoy Creación: 2 eventos Expandir Hoy 09:34 Denna Me das in…" at bounding box center [369, 13] width 372 height 591
click at [289, 206] on div "Buscar Carga más Hoy Hoy Creación: 2 eventos Expandir Hoy 09:34 Denna Me das in…" at bounding box center [369, 13] width 372 height 591
drag, startPoint x: 120, startPoint y: 62, endPoint x: 106, endPoint y: 61, distance: 13.3
click at [106, 61] on h2 "Denna A132" at bounding box center [100, 57] width 101 height 7
click at [109, 71] on span "Tú: Puedes apartar con $500 y el día del curso solo pagarías $2,600" at bounding box center [93, 72] width 87 height 7
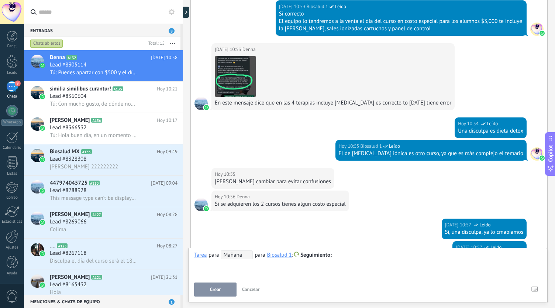
scroll to position [0, 0]
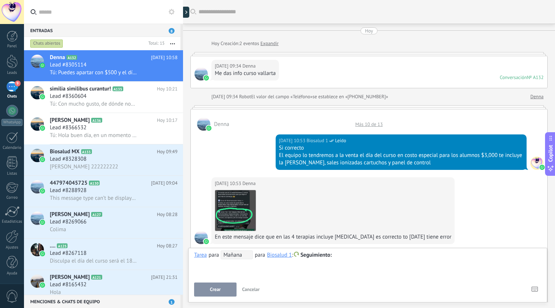
click at [224, 13] on input "text" at bounding box center [373, 12] width 349 height 8
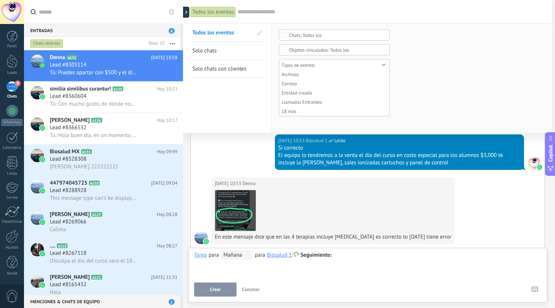
click at [420, 30] on form "Ninguno Chat del cliente Chat del equipo Todos los Ninguno Contactos Compañías …" at bounding box center [412, 78] width 266 height 96
click at [476, 32] on form "Ninguno Chat del cliente Chat del equipo Todos los Ninguno Contactos Compañías …" at bounding box center [412, 78] width 266 height 96
click at [183, 17] on div at bounding box center [183, 154] width 0 height 308
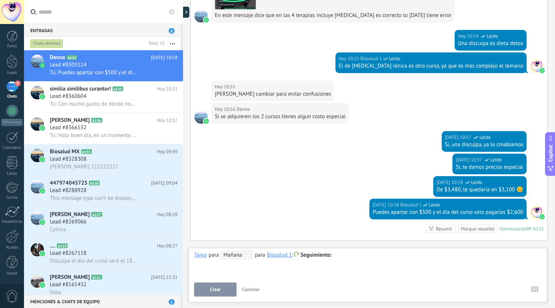
scroll to position [282, 0]
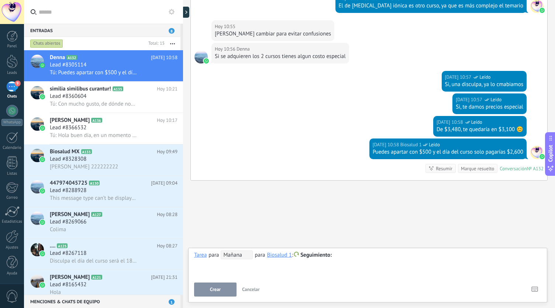
click at [253, 290] on span "Cancelar" at bounding box center [251, 289] width 18 height 6
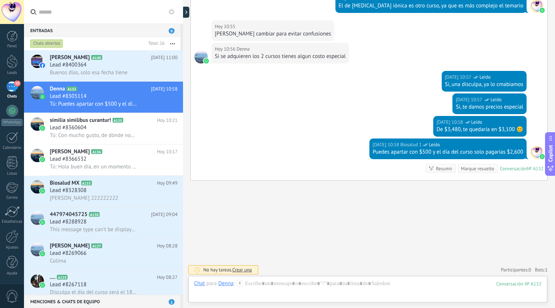
click at [241, 283] on icon at bounding box center [240, 283] width 7 height 7
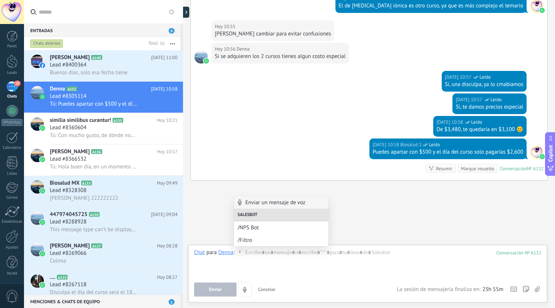
click at [409, 232] on div "Todos los eventos Buscar Mostrar milisegundos Mostrar etiquetas de chats Carga …" at bounding box center [369, 13] width 372 height 591
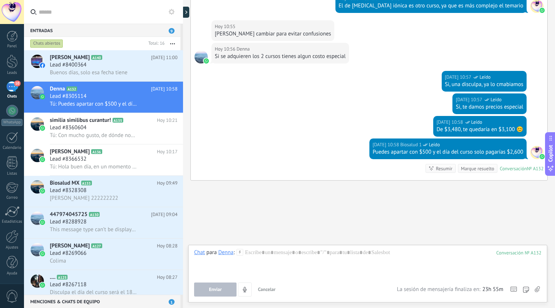
click at [390, 230] on div "Todos los eventos Buscar Mostrar milisegundos Mostrar etiquetas de chats Carga …" at bounding box center [369, 13] width 372 height 591
click at [527, 219] on div "Todos los eventos Buscar Mostrar milisegundos Mostrar etiquetas de chats Carga …" at bounding box center [369, 13] width 372 height 591
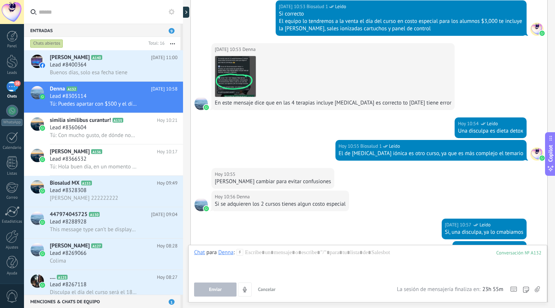
scroll to position [0, 0]
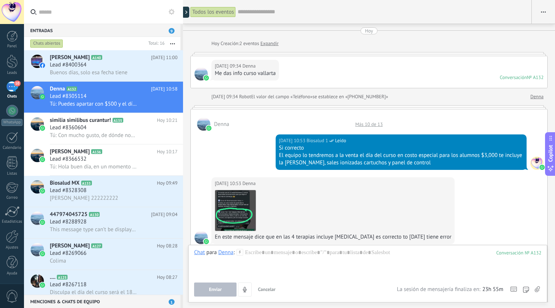
click at [541, 13] on span "button" at bounding box center [543, 12] width 5 height 14
click at [504, 48] on span "Mostrar etiquetas de chats" at bounding box center [509, 46] width 63 height 15
click at [165, 104] on icon at bounding box center [166, 104] width 9 height 9
click at [155, 89] on div at bounding box center [277, 154] width 555 height 308
click at [147, 88] on h2 "Denna A132" at bounding box center [100, 88] width 101 height 7
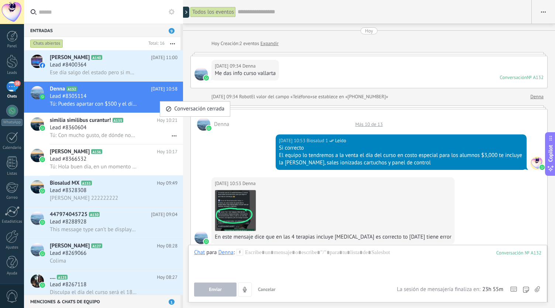
click at [104, 93] on h2 "Denna A132" at bounding box center [100, 88] width 101 height 7
click at [106, 93] on div "Denna A132 Hoy 10:58 Lead #8305114 Tú: Puedes apartar con $500 y el día del cur…" at bounding box center [116, 97] width 133 height 31
click at [360, 64] on div "Hoy 09:34 Denna Me das info curso vallarta Conversación № A132 Conversación № A…" at bounding box center [369, 72] width 357 height 32
click at [341, 77] on div "Hoy 09:34 Denna Me das info curso vallarta Conversación № A132 Conversación № A…" at bounding box center [369, 72] width 357 height 32
drag, startPoint x: 341, startPoint y: 77, endPoint x: 258, endPoint y: 138, distance: 102.8
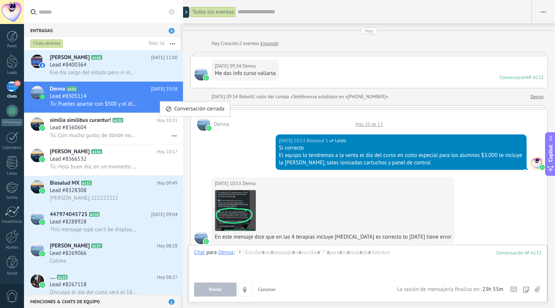
click at [258, 137] on div "Hoy 10:53 Biosalud 1 Leído Si correcto El equipo lo tendremos a la venta el día…" at bounding box center [369, 154] width 357 height 47
click at [129, 100] on div "Lead #8305114" at bounding box center [114, 96] width 128 height 7
click at [88, 100] on h3 "Lead #8305114" at bounding box center [70, 96] width 40 height 7
click at [12, 72] on div "Leads" at bounding box center [11, 73] width 21 height 5
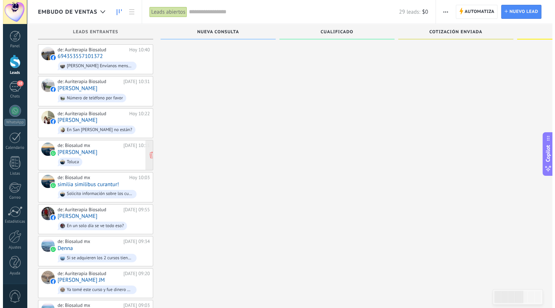
scroll to position [74, 0]
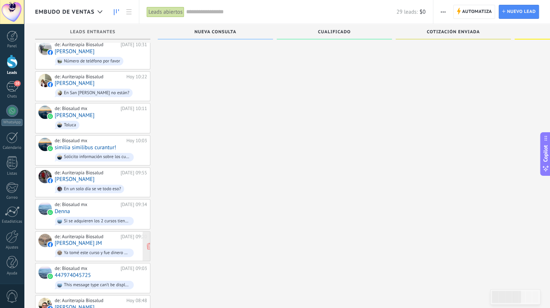
click at [77, 237] on div "de: Auriterapia Biosalud Hoy 09:20 Mayte JM Ya tomé este curso y fue dinero mal…" at bounding box center [101, 246] width 92 height 25
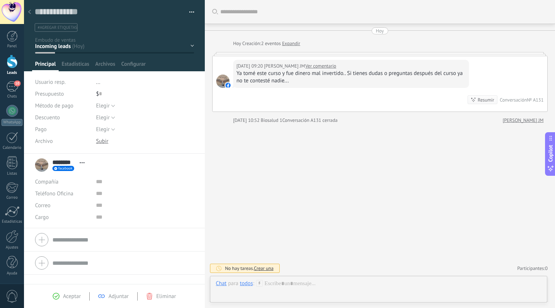
scroll to position [11, 0]
click at [30, 8] on div at bounding box center [29, 12] width 10 height 14
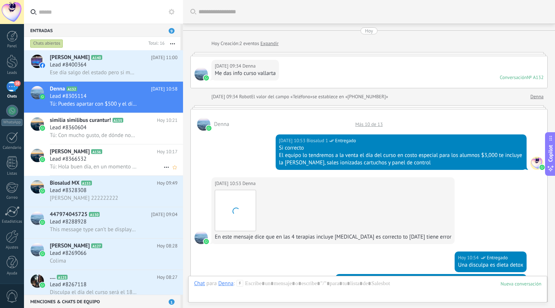
scroll to position [282, 0]
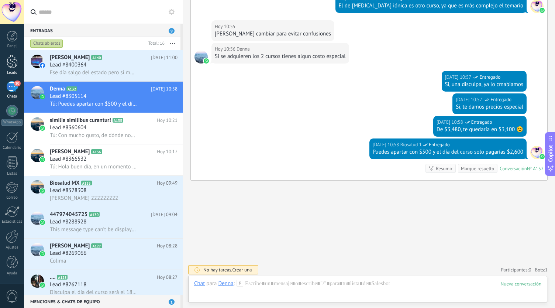
click at [17, 65] on div at bounding box center [12, 62] width 11 height 14
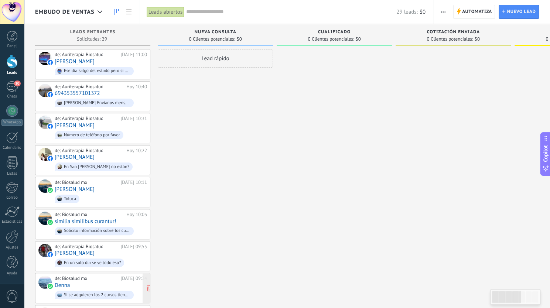
click at [92, 279] on div "de: Biosalud mx Hoy 09:34 Denna Si se adquieren los 2 cursos tienes algun costo…" at bounding box center [101, 287] width 92 height 25
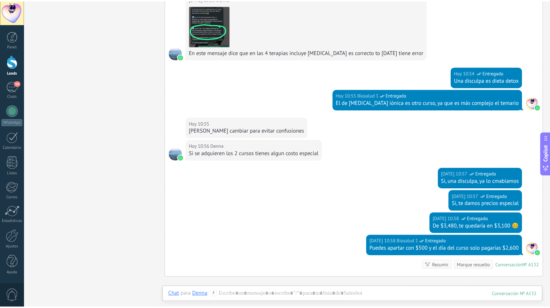
scroll to position [282, 0]
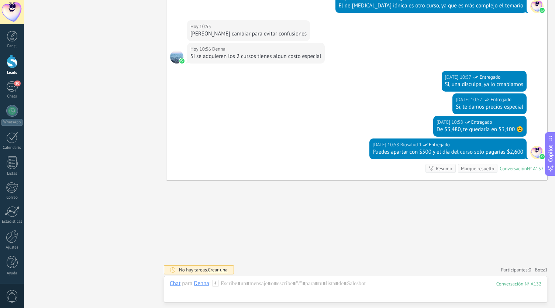
click at [10, 61] on div at bounding box center [12, 62] width 11 height 14
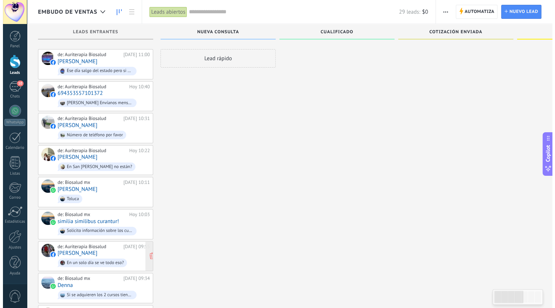
scroll to position [37, 0]
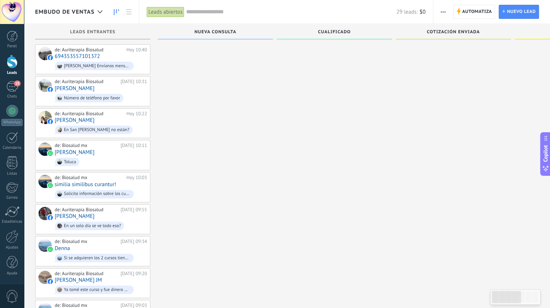
click at [446, 12] on button "button" at bounding box center [443, 12] width 11 height 14
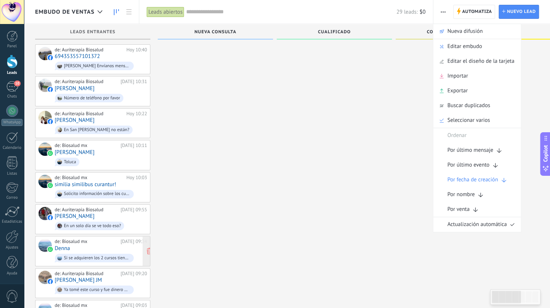
click at [88, 239] on div "de: Biosalud mx" at bounding box center [86, 242] width 63 height 6
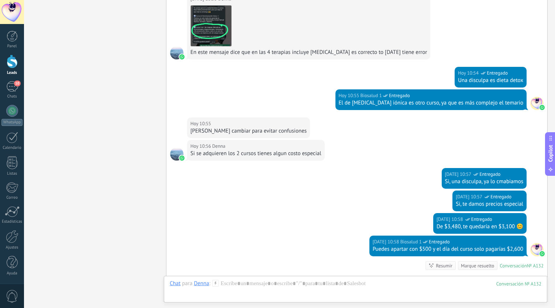
scroll to position [282, 0]
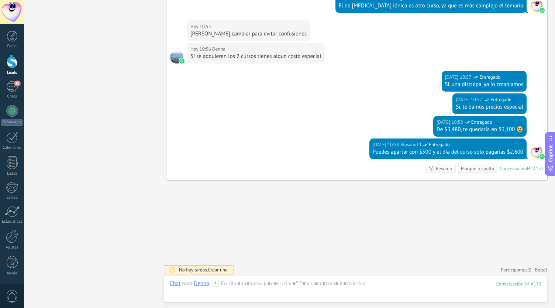
click at [216, 281] on icon at bounding box center [215, 283] width 7 height 7
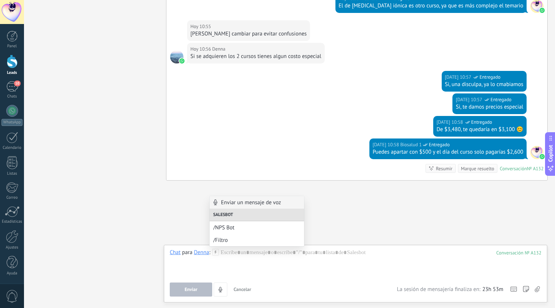
click at [375, 218] on div "Buscar Carga más Hoy Hoy Creación: 2 eventos Expandir Hoy 09:34 Denna Me das in…" at bounding box center [357, 13] width 397 height 591
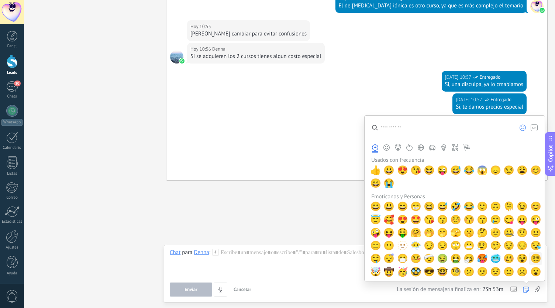
click at [531, 253] on span "😵‍💫" at bounding box center [536, 258] width 11 height 10
click at [251, 260] on div "*****" at bounding box center [356, 263] width 372 height 28
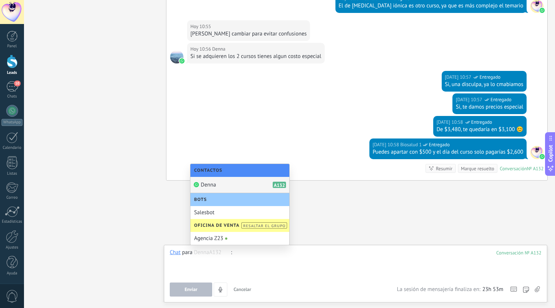
click at [127, 188] on div "Embudo de ventas Leads abiertos Aplicar 29 leads: $0 Leads abiertos Mis leads L…" at bounding box center [277, 154] width 555 height 308
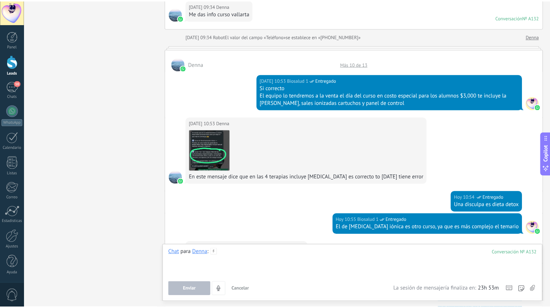
scroll to position [0, 0]
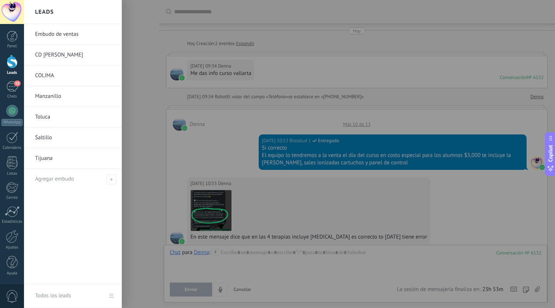
click at [9, 69] on link "Leads" at bounding box center [12, 65] width 24 height 21
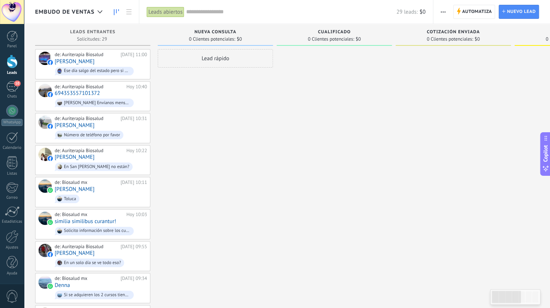
click at [172, 9] on div "Leads abiertos" at bounding box center [166, 12] width 38 height 11
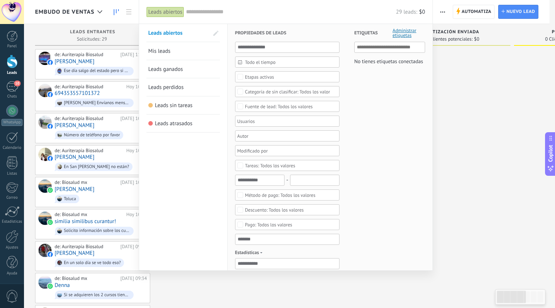
click at [172, 9] on div "Leads abiertos" at bounding box center [166, 12] width 38 height 11
click at [387, 48] on input "text" at bounding box center [390, 47] width 66 height 9
click at [403, 37] on span "Administrar etiquetas" at bounding box center [409, 33] width 32 height 10
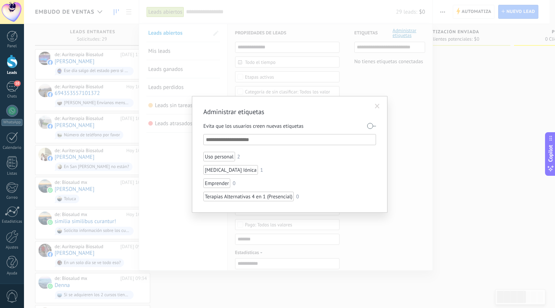
click at [280, 141] on input "text" at bounding box center [290, 139] width 168 height 9
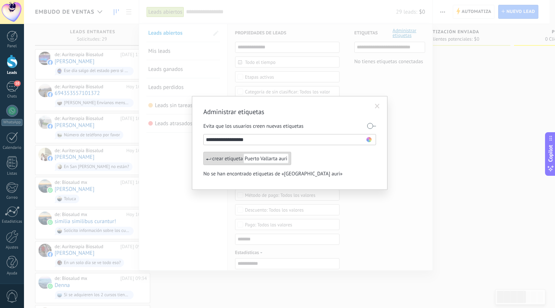
type input "**********"
click at [259, 156] on span "Puerto Vallarta auri" at bounding box center [266, 159] width 45 height 10
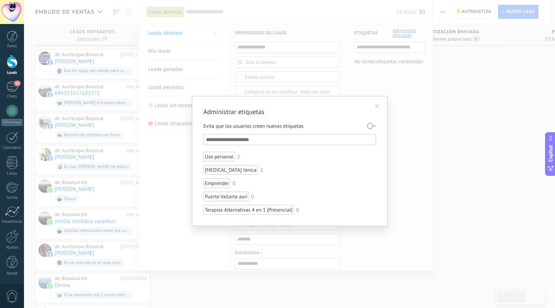
click at [379, 107] on span at bounding box center [377, 106] width 5 height 5
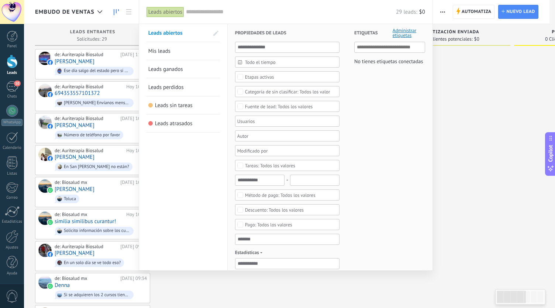
click at [459, 78] on div at bounding box center [277, 154] width 555 height 308
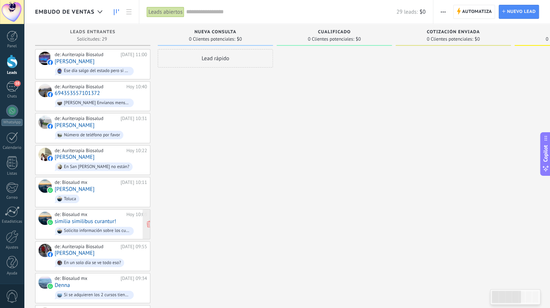
scroll to position [37, 0]
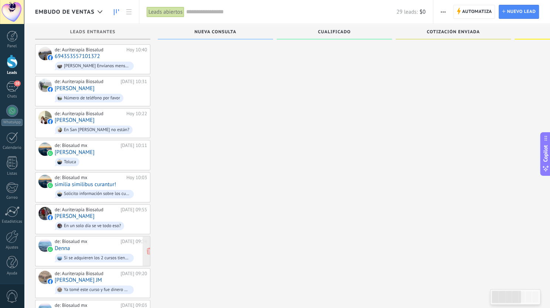
click at [86, 239] on div "de: Biosalud mx" at bounding box center [86, 242] width 63 height 6
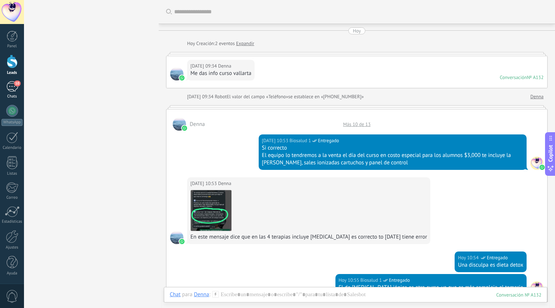
click at [12, 86] on div "10" at bounding box center [12, 86] width 12 height 11
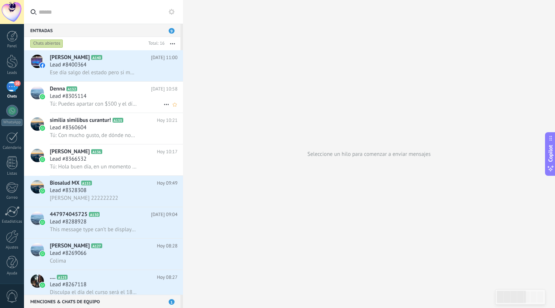
click at [78, 90] on h2 "Denna A132" at bounding box center [100, 88] width 101 height 7
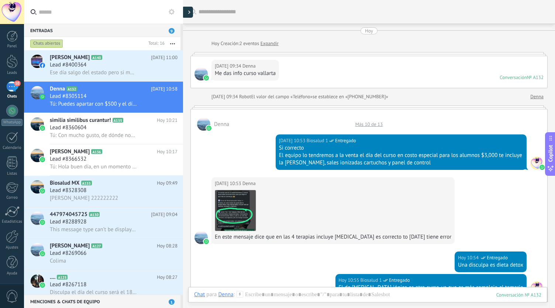
click at [189, 8] on div at bounding box center [187, 12] width 11 height 11
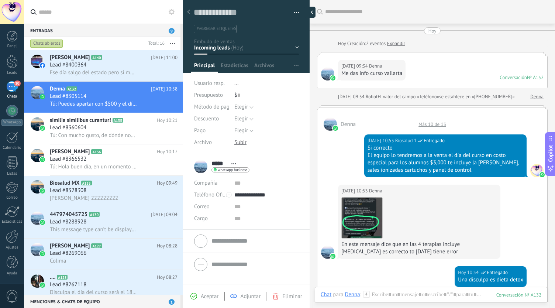
scroll to position [11, 0]
click at [222, 27] on span "#agregar etiquetas" at bounding box center [217, 28] width 40 height 5
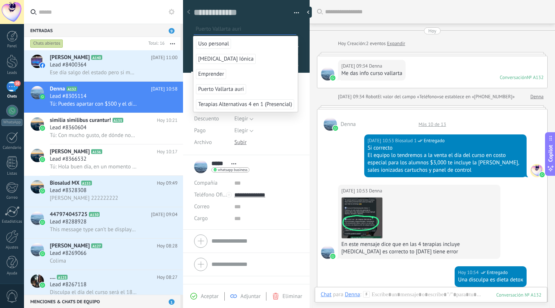
click at [239, 91] on span "Puerto Vallarta auri" at bounding box center [221, 89] width 50 height 10
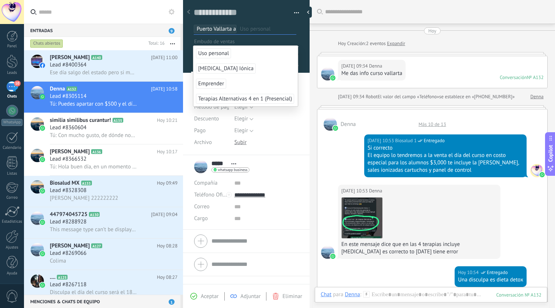
click at [380, 10] on input "text" at bounding box center [436, 12] width 223 height 8
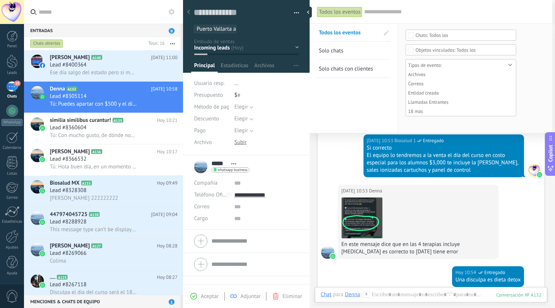
click at [205, 294] on span "Aceptar" at bounding box center [210, 296] width 18 height 7
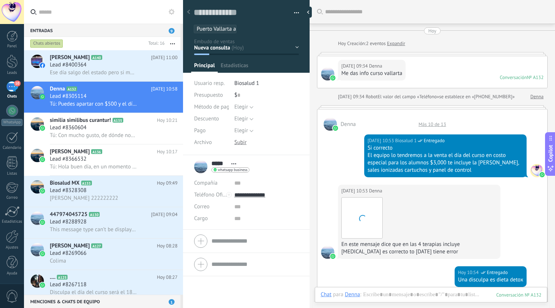
scroll to position [308, 0]
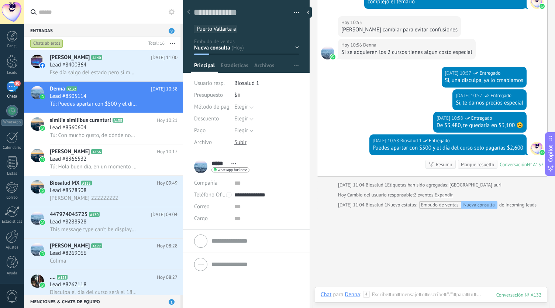
click at [310, 28] on div at bounding box center [310, 154] width 0 height 308
type textarea "**********"
click at [309, 11] on div at bounding box center [310, 12] width 11 height 11
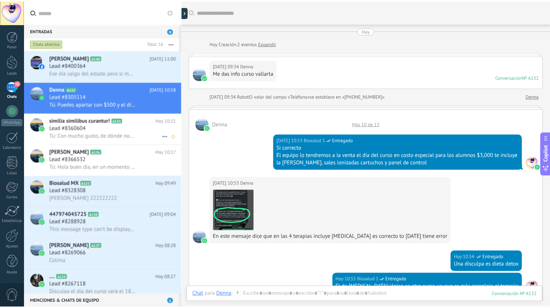
scroll to position [0, 0]
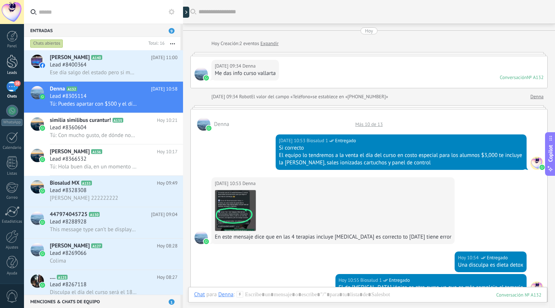
click at [10, 61] on div at bounding box center [12, 62] width 11 height 14
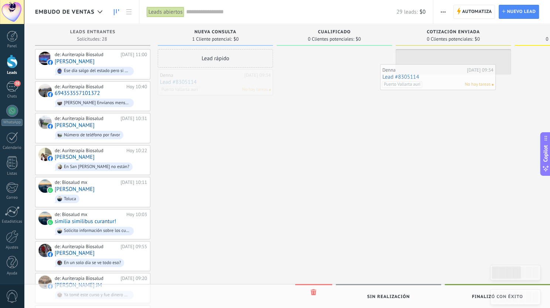
drag, startPoint x: 228, startPoint y: 75, endPoint x: 450, endPoint y: 70, distance: 222.3
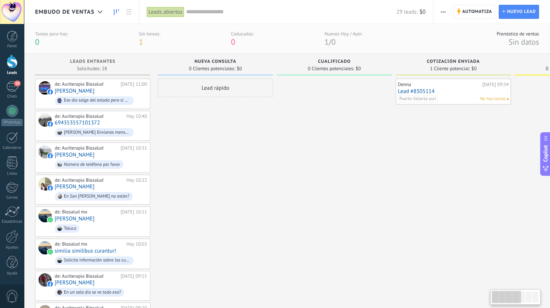
drag, startPoint x: 342, startPoint y: 202, endPoint x: 472, endPoint y: 201, distance: 130.0
click at [214, 60] on span "Nueva consulta" at bounding box center [215, 61] width 42 height 5
click at [191, 63] on div "Nueva consulta" at bounding box center [215, 62] width 108 height 6
drag, startPoint x: 198, startPoint y: 58, endPoint x: 230, endPoint y: 62, distance: 32.4
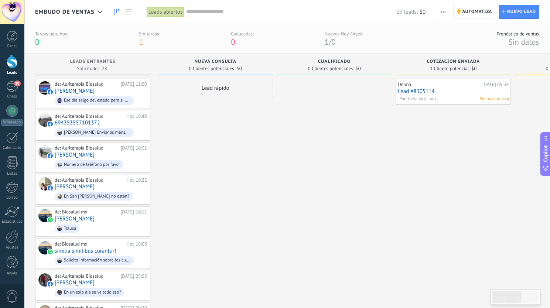
click at [230, 62] on div "Nueva consulta 0 Clientes potenciales: $0" at bounding box center [215, 65] width 115 height 22
click at [219, 63] on span "Nueva consulta" at bounding box center [215, 61] width 42 height 5
click at [219, 62] on span "Nueva consulta" at bounding box center [215, 61] width 42 height 5
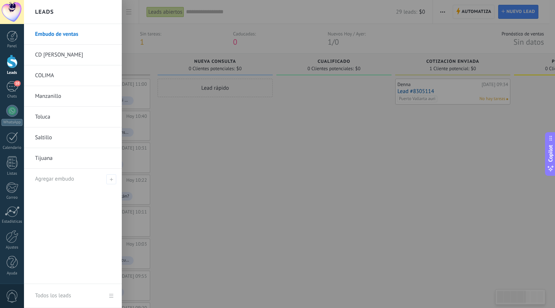
click at [59, 31] on link "Embudo de ventas" at bounding box center [74, 34] width 79 height 21
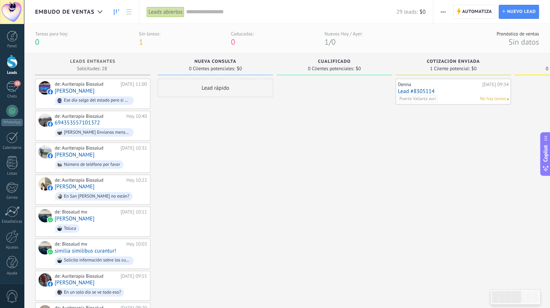
click at [210, 62] on span "Nueva consulta" at bounding box center [215, 61] width 42 height 5
click at [218, 90] on div "Lead rápido" at bounding box center [215, 88] width 115 height 18
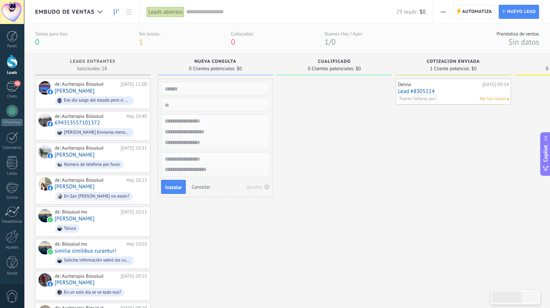
click at [210, 80] on div "Instalar Cancelar Ajustes" at bounding box center [215, 138] width 115 height 119
click at [210, 83] on input "text" at bounding box center [215, 88] width 108 height 10
click at [226, 37] on div "Tareas para hoy: 0 Sin tareas: 1 Caducadas: 0 Nuevos Hoy / Ayer: 1 / 0" at bounding box center [198, 39] width 327 height 16
click at [226, 54] on div "Nueva consulta 0 Clientes potenciales: $0" at bounding box center [215, 65] width 115 height 22
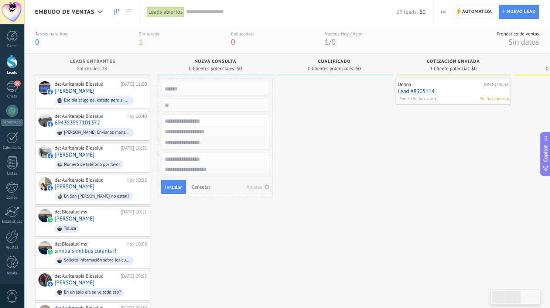
click at [193, 185] on span "Cancelar" at bounding box center [200, 186] width 19 height 7
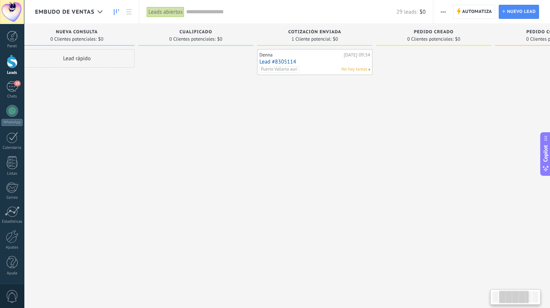
drag, startPoint x: 434, startPoint y: 120, endPoint x: 289, endPoint y: 139, distance: 146.4
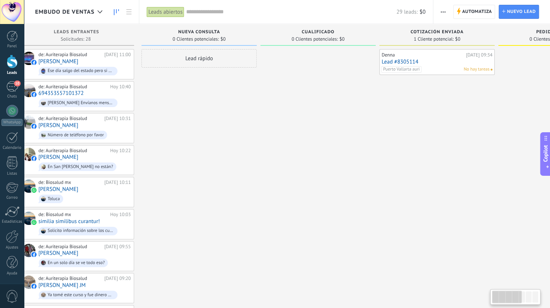
scroll to position [0, 6]
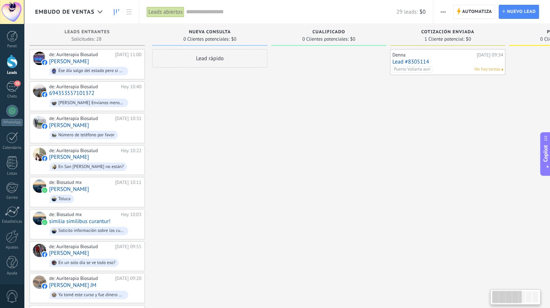
drag, startPoint x: 448, startPoint y: 92, endPoint x: 512, endPoint y: 103, distance: 64.3
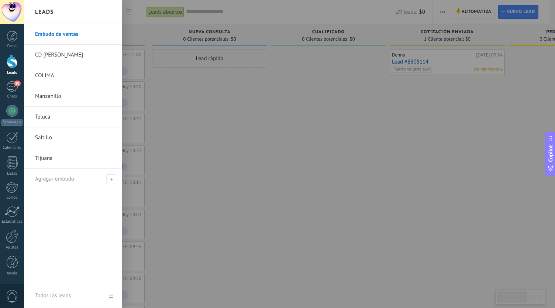
click at [61, 34] on link "Embudo de ventas" at bounding box center [74, 34] width 79 height 21
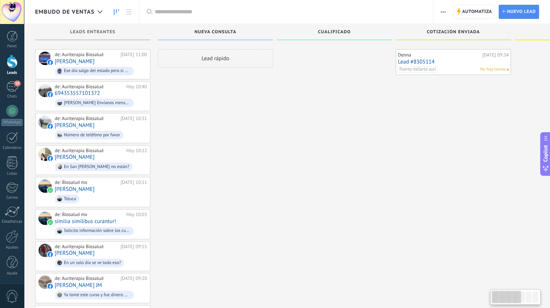
click at [471, 11] on span "Automatiza" at bounding box center [477, 11] width 30 height 13
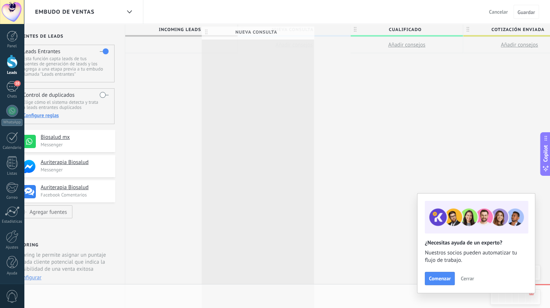
drag, startPoint x: 339, startPoint y: 29, endPoint x: 293, endPoint y: 31, distance: 46.2
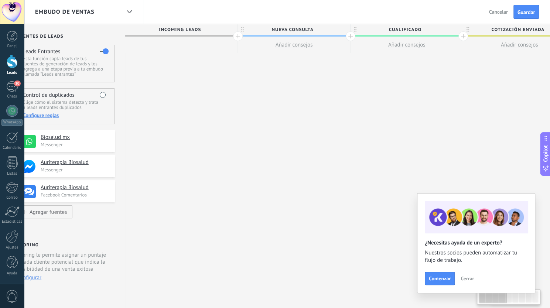
scroll to position [0, 16]
click at [193, 46] on div at bounding box center [183, 45] width 112 height 16
click at [294, 28] on span "Nueva consulta" at bounding box center [294, 29] width 109 height 11
click at [337, 30] on body ".abecls-1,.abecls-2{fill-rule:evenodd}.abecls-2{fill:#fff} .abhcls-1{fill:none}…" at bounding box center [275, 154] width 550 height 308
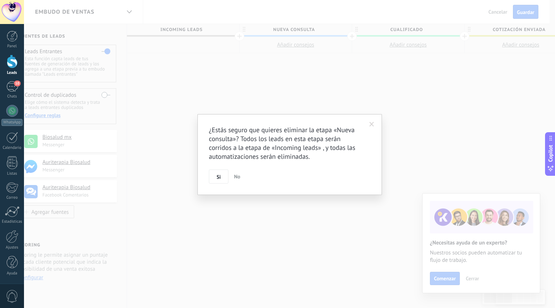
click at [369, 123] on span at bounding box center [372, 124] width 12 height 13
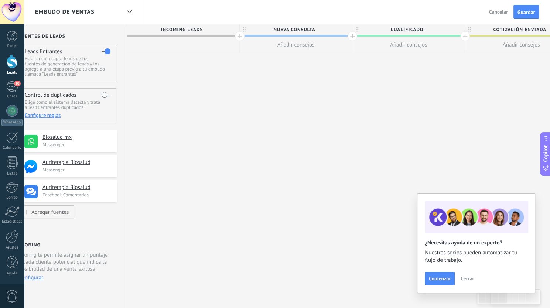
click at [401, 26] on span "Cualificado" at bounding box center [406, 29] width 109 height 11
click at [435, 28] on input "**********" at bounding box center [407, 29] width 98 height 11
drag, startPoint x: 435, startPoint y: 28, endPoint x: 388, endPoint y: 31, distance: 46.6
click at [388, 31] on input "**********" at bounding box center [407, 29] width 98 height 11
type input "******"
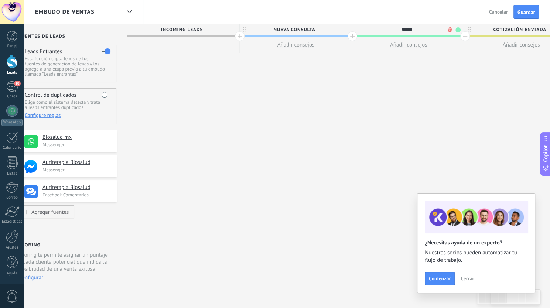
click at [515, 32] on span "Cotización enviada" at bounding box center [519, 29] width 109 height 11
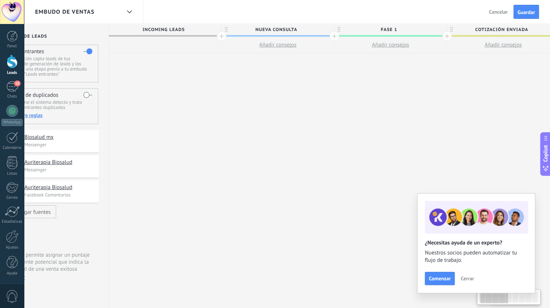
click at [491, 31] on span "Cotización enviada" at bounding box center [501, 29] width 109 height 11
click at [530, 27] on input "**********" at bounding box center [501, 29] width 98 height 11
drag, startPoint x: 529, startPoint y: 30, endPoint x: 466, endPoint y: 29, distance: 63.1
click at [466, 29] on input "**********" at bounding box center [501, 29] width 98 height 11
type input "******"
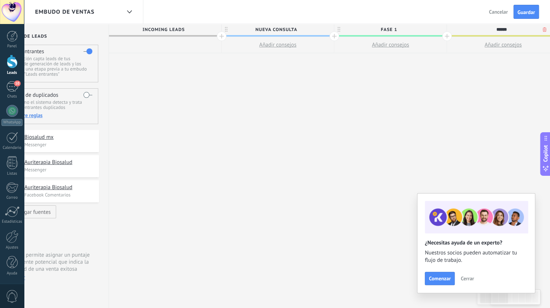
drag, startPoint x: 470, startPoint y: 49, endPoint x: 431, endPoint y: 52, distance: 38.8
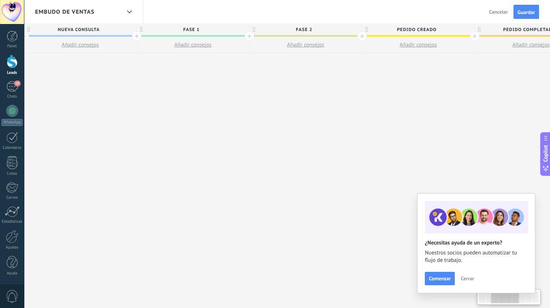
scroll to position [0, 251]
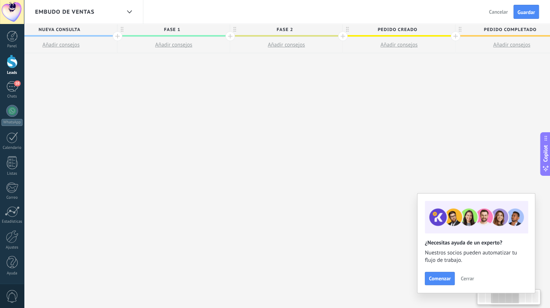
drag, startPoint x: 474, startPoint y: 124, endPoint x: 258, endPoint y: 132, distance: 215.7
click at [258, 132] on div "**********" at bounding box center [398, 166] width 1013 height 284
click at [395, 25] on span "Pedido creado" at bounding box center [397, 29] width 109 height 11
drag, startPoint x: 428, startPoint y: 29, endPoint x: 376, endPoint y: 29, distance: 52.1
click at [376, 29] on input "**********" at bounding box center [397, 29] width 98 height 11
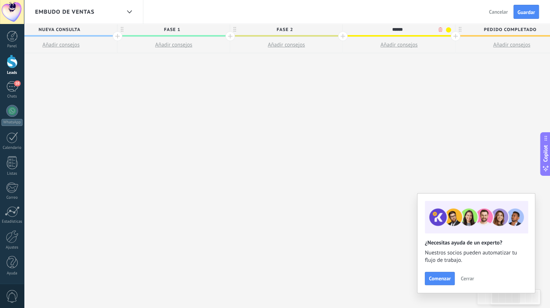
type input "******"
click at [423, 86] on div "**********" at bounding box center [398, 166] width 1013 height 284
click at [492, 29] on span "Pedido completado" at bounding box center [509, 29] width 109 height 11
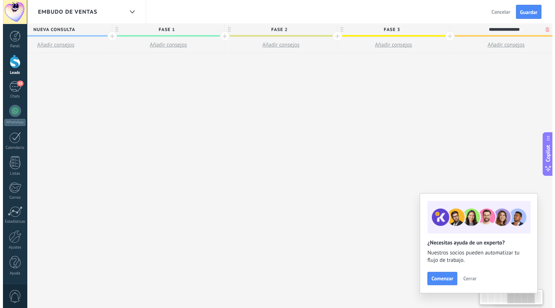
scroll to position [0, 495]
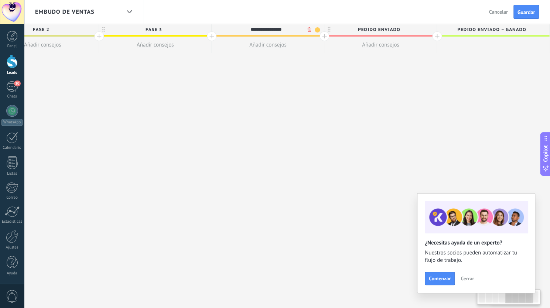
drag, startPoint x: 499, startPoint y: 125, endPoint x: 264, endPoint y: 107, distance: 235.9
click at [264, 107] on div "**********" at bounding box center [155, 166] width 1013 height 284
click at [296, 28] on span "Pedido completado" at bounding box center [266, 29] width 109 height 11
drag, startPoint x: 296, startPoint y: 28, endPoint x: 238, endPoint y: 27, distance: 58.0
click at [238, 27] on input "**********" at bounding box center [266, 29] width 98 height 11
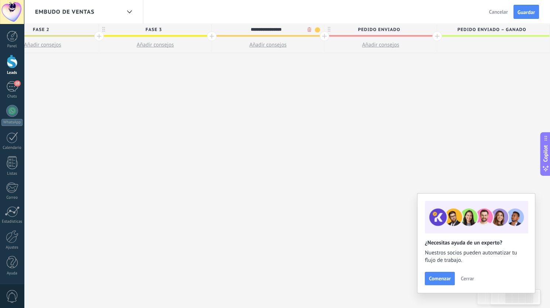
click at [308, 31] on body ".abecls-1,.abecls-2{fill-rule:evenodd}.abecls-2{fill:#fff} .abhcls-1{fill:none}…" at bounding box center [275, 154] width 550 height 308
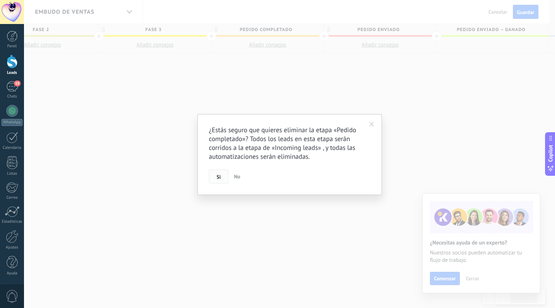
click at [225, 172] on button "Si" at bounding box center [219, 176] width 20 height 14
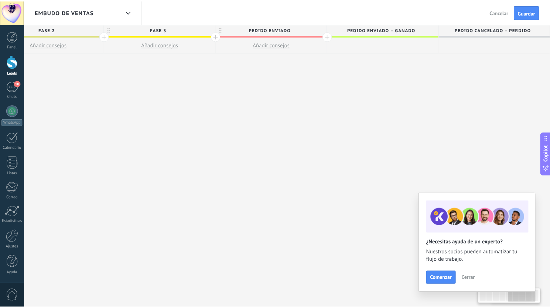
scroll to position [0, 488]
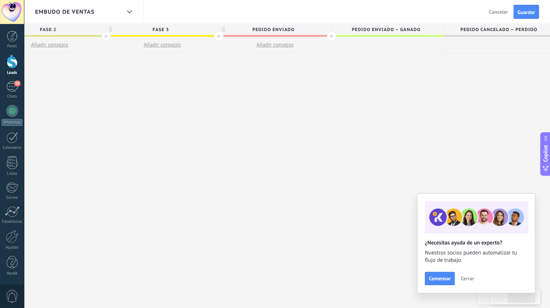
click at [389, 30] on span "Pedido enviado – ganado" at bounding box center [385, 29] width 109 height 11
click at [404, 30] on input "**********" at bounding box center [386, 29] width 98 height 11
click at [419, 27] on input "**********" at bounding box center [386, 29] width 98 height 11
drag, startPoint x: 422, startPoint y: 30, endPoint x: 343, endPoint y: 25, distance: 78.4
click at [343, 25] on input "**********" at bounding box center [386, 29] width 98 height 11
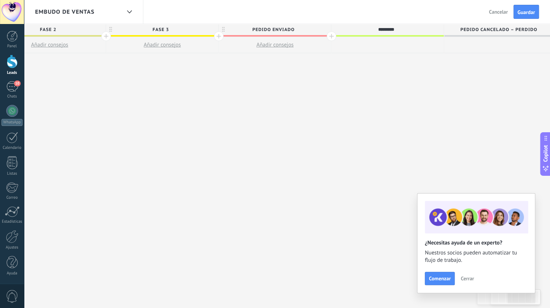
type input "********"
click at [353, 54] on div "**********" at bounding box center [106, 166] width 901 height 284
